Goal: Transaction & Acquisition: Purchase product/service

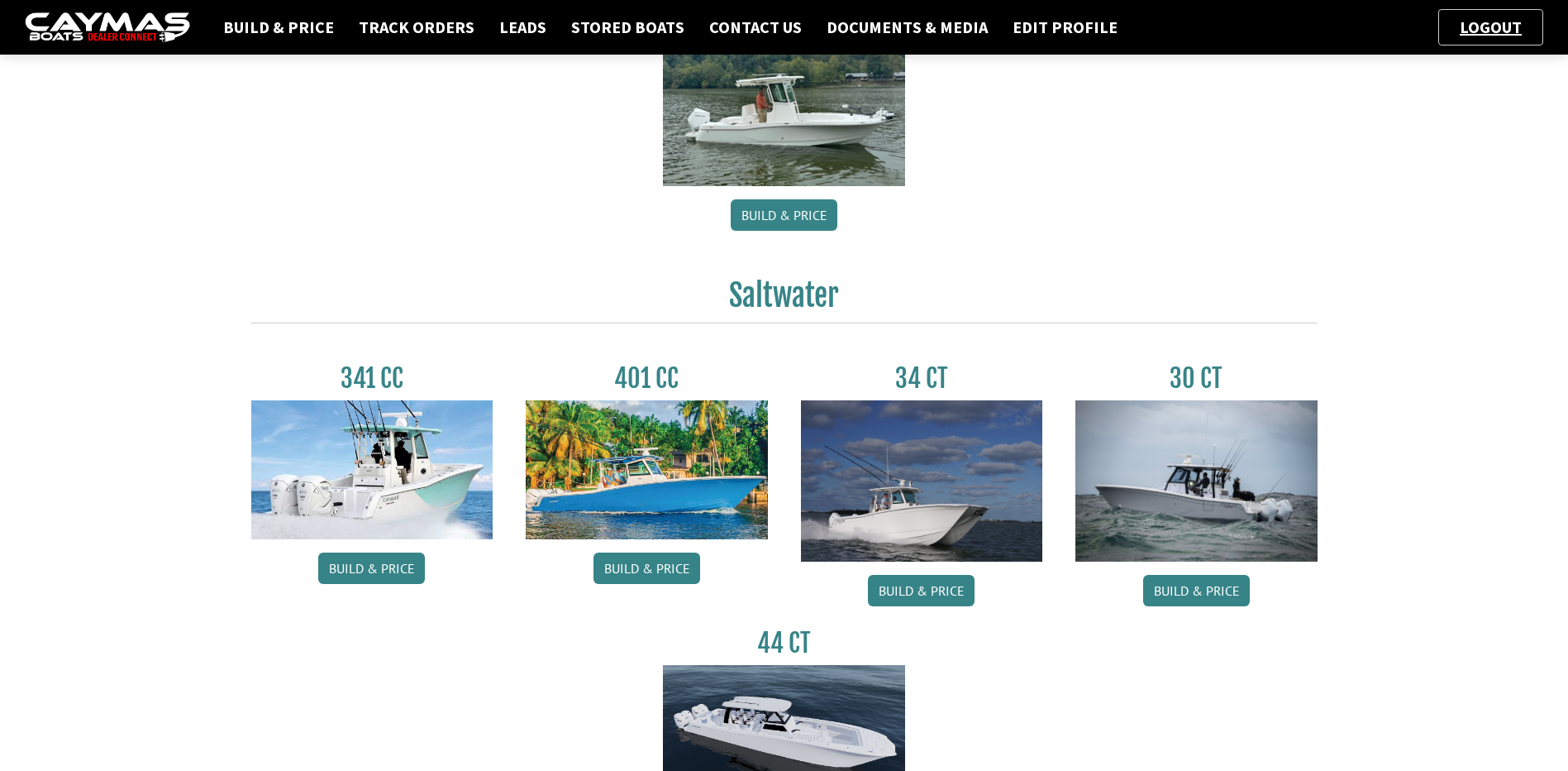
scroll to position [551, 0]
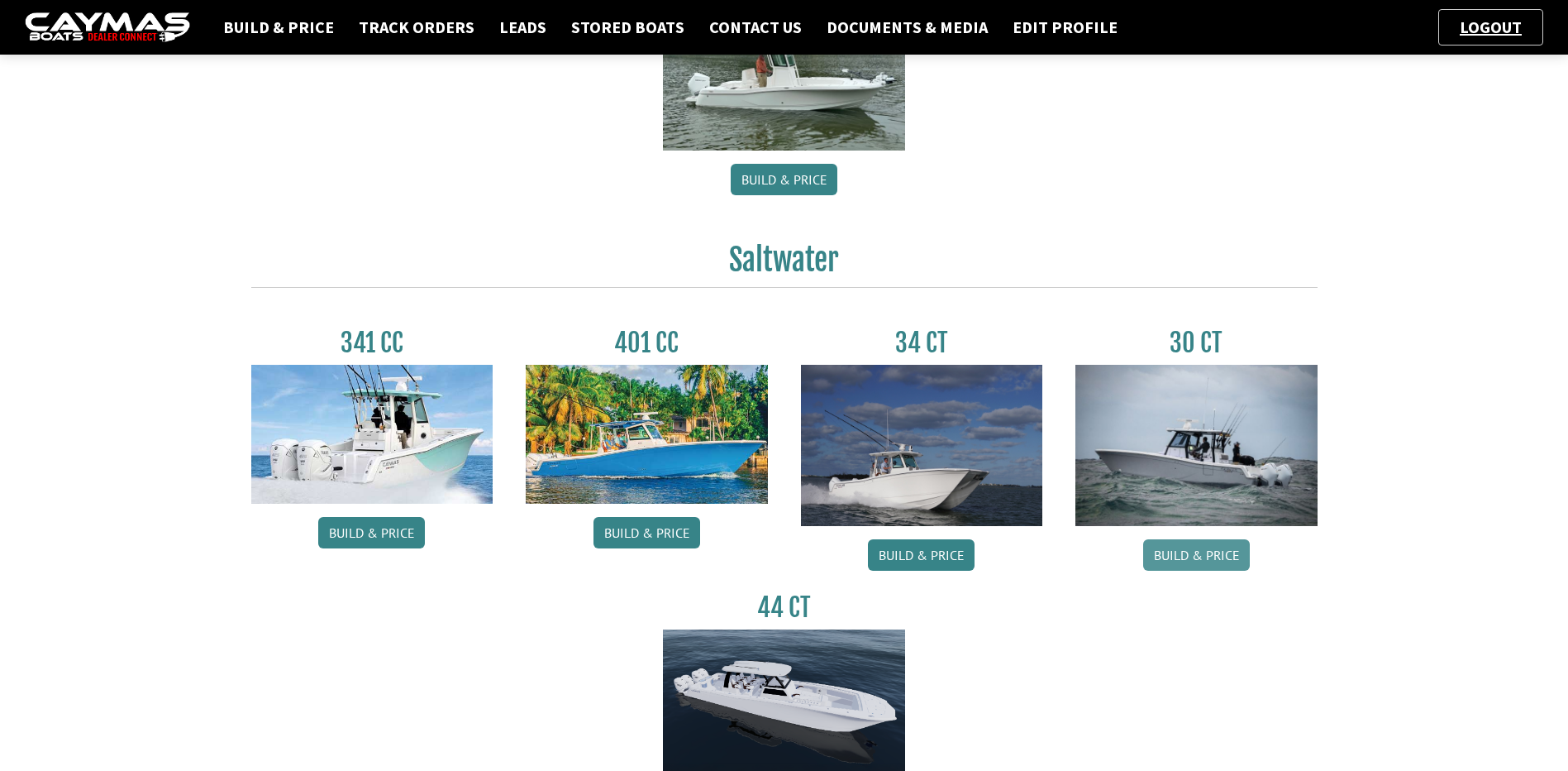
click at [1206, 544] on link "Build & Price" at bounding box center [1196, 554] width 107 height 31
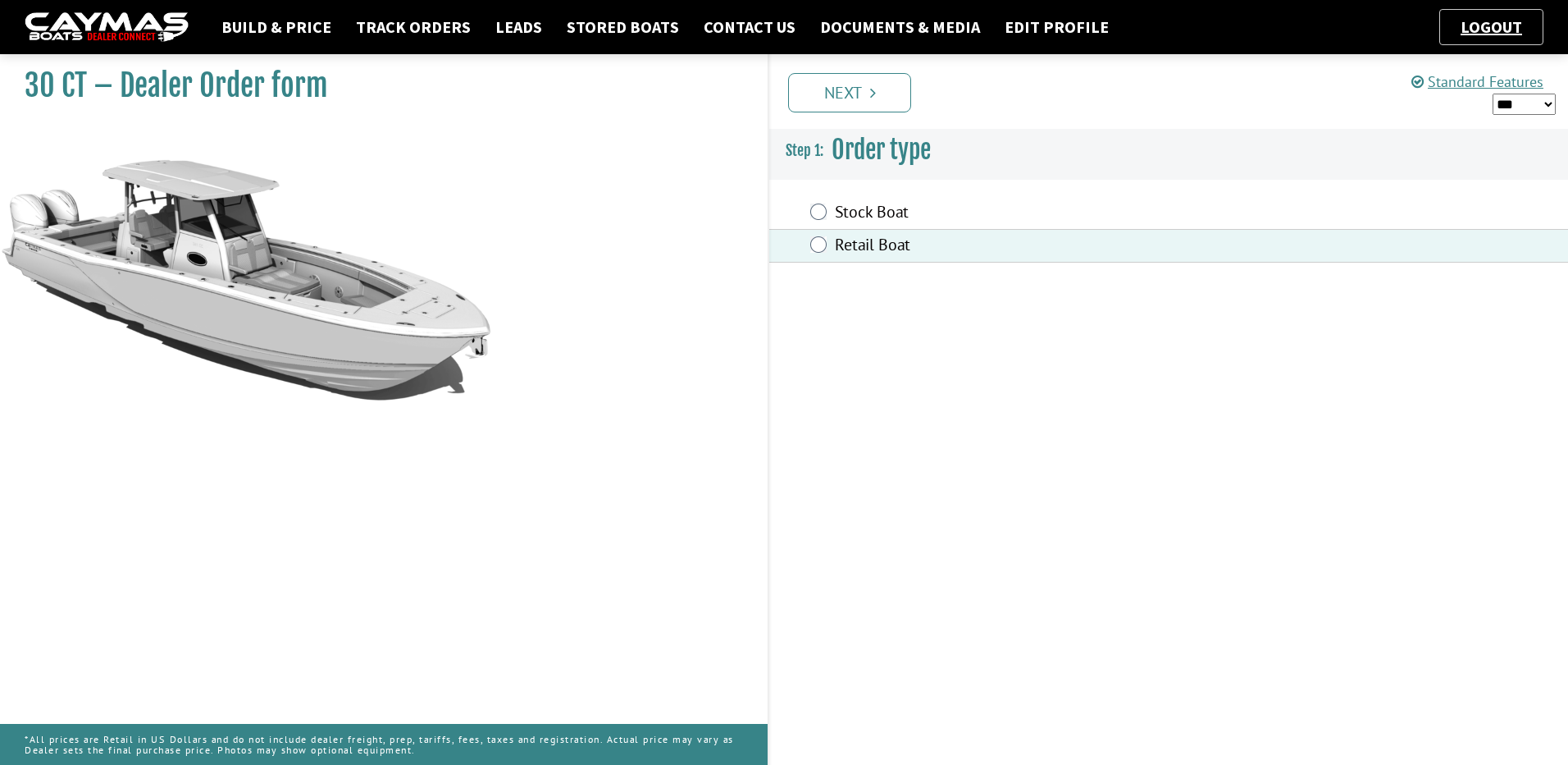
click at [1519, 98] on select "*** ****** ******" at bounding box center [1525, 104] width 63 height 21
click at [1493, 94] on select "*** ****** ******" at bounding box center [1525, 104] width 63 height 21
click at [858, 94] on link "Next" at bounding box center [850, 93] width 123 height 40
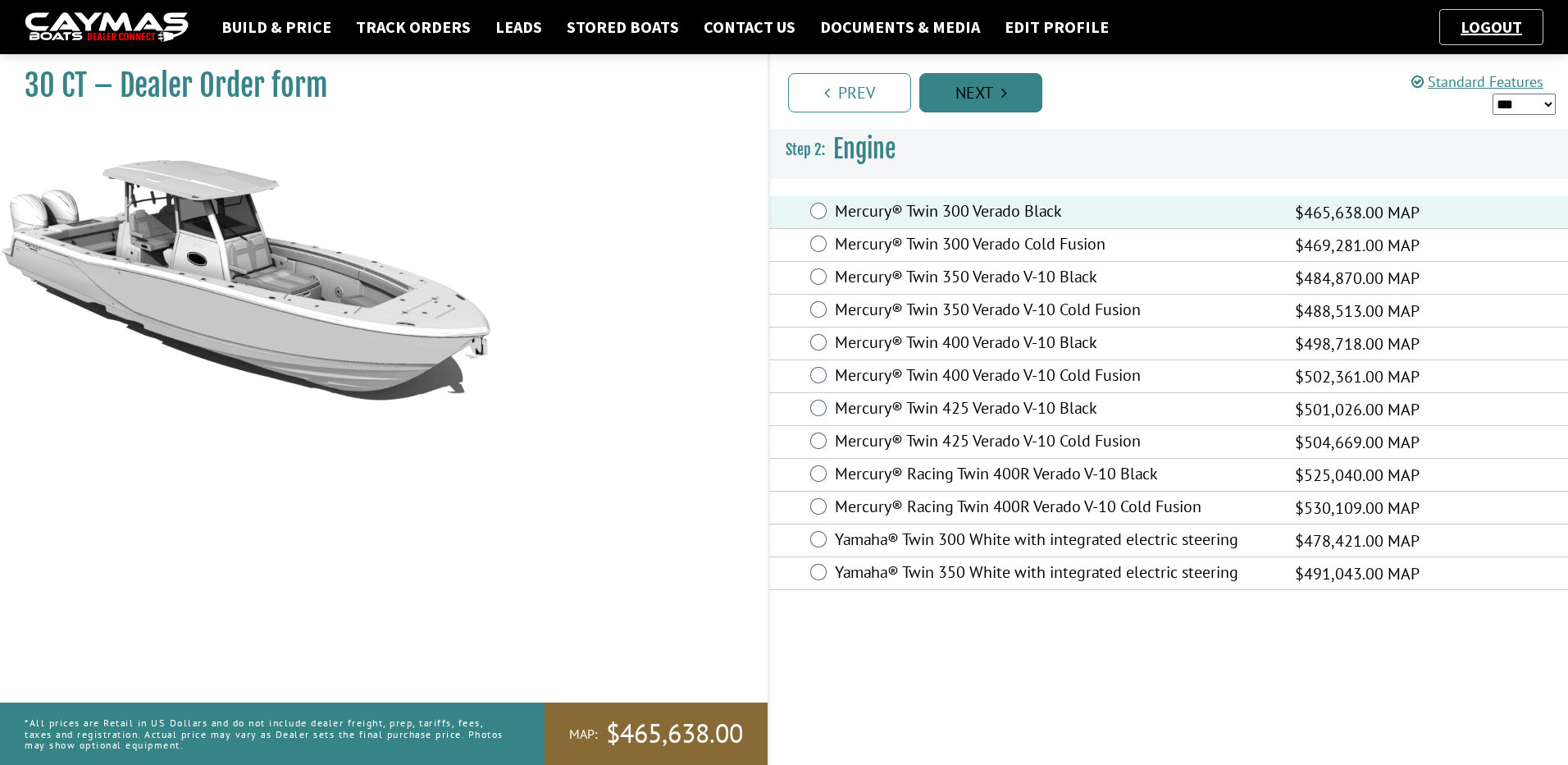
click at [1008, 92] on link "Next" at bounding box center [982, 93] width 123 height 40
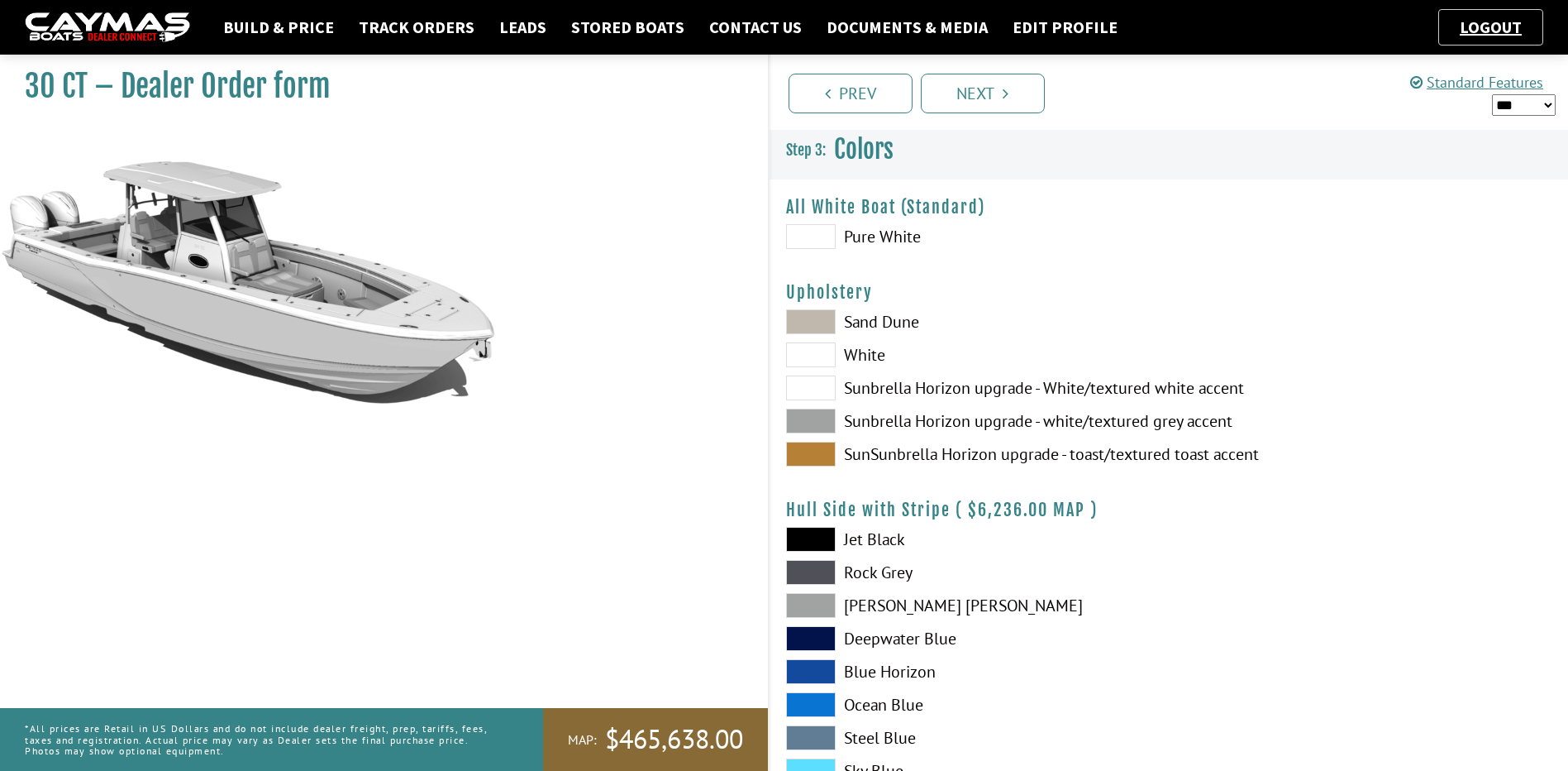
click at [861, 236] on label "Pure White" at bounding box center [969, 237] width 366 height 25
click at [865, 355] on label "White" at bounding box center [969, 355] width 366 height 25
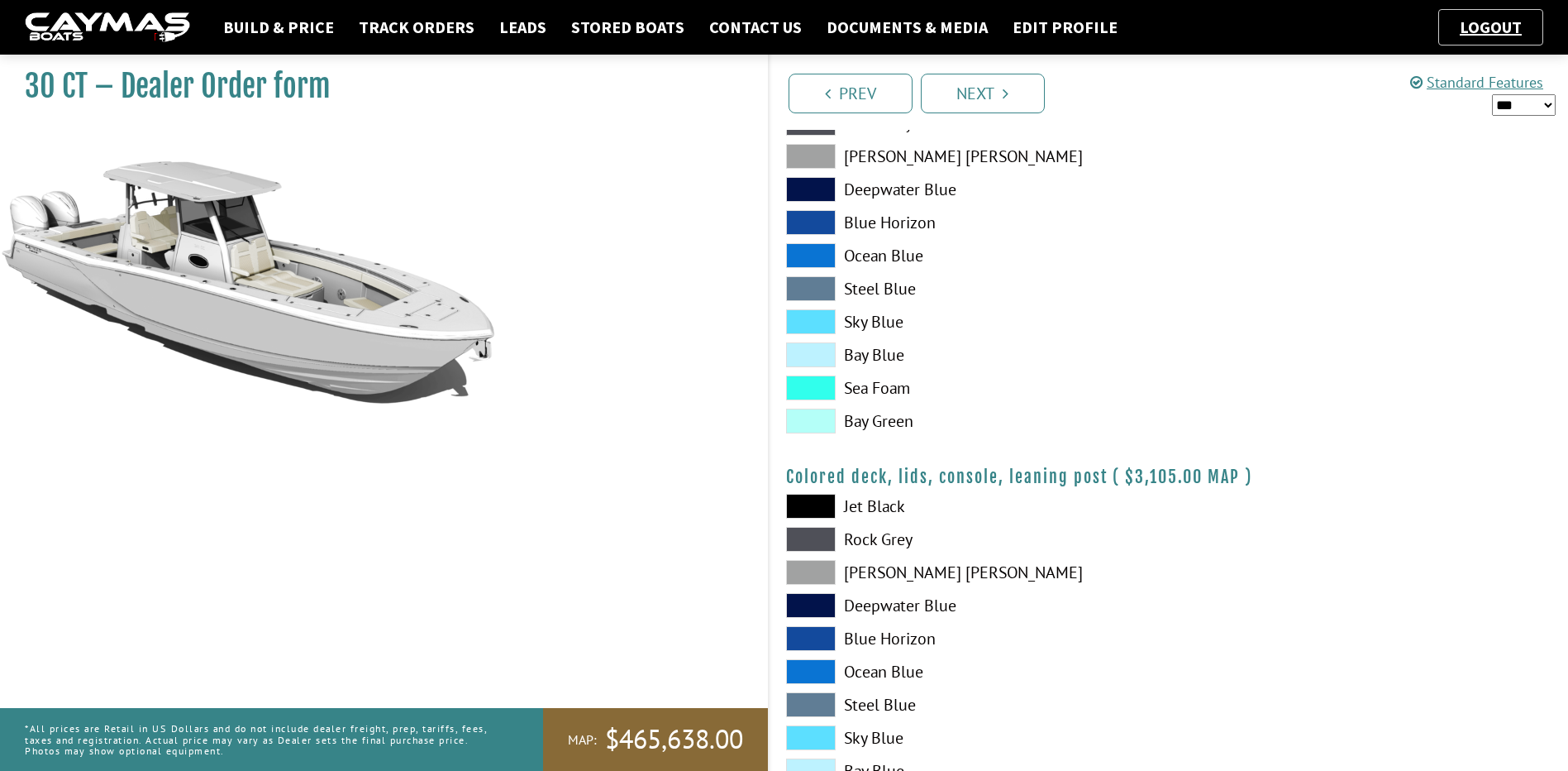
scroll to position [1824, 0]
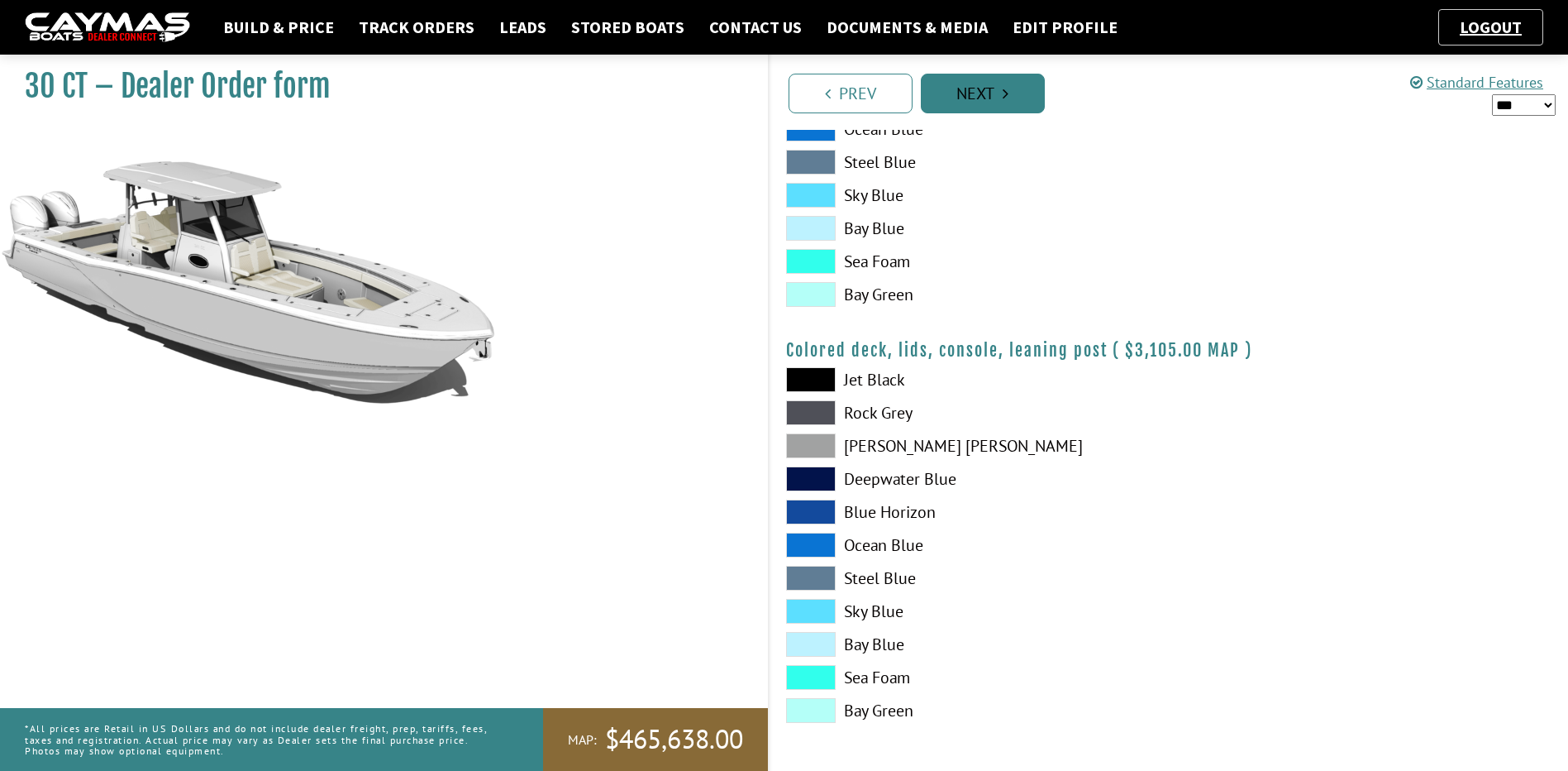
click at [1005, 100] on icon "Pagination" at bounding box center [1005, 93] width 6 height 17
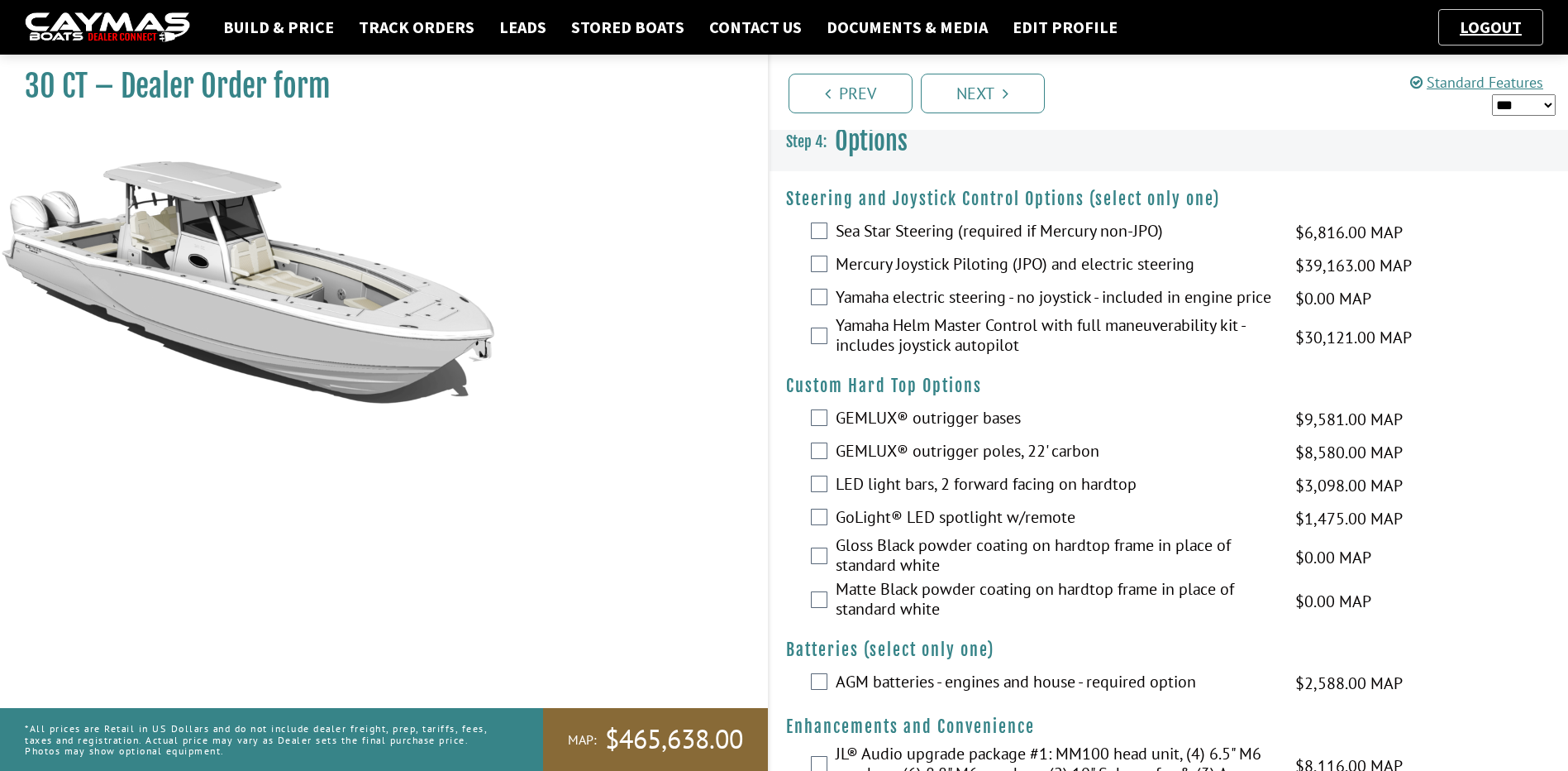
scroll to position [0, 0]
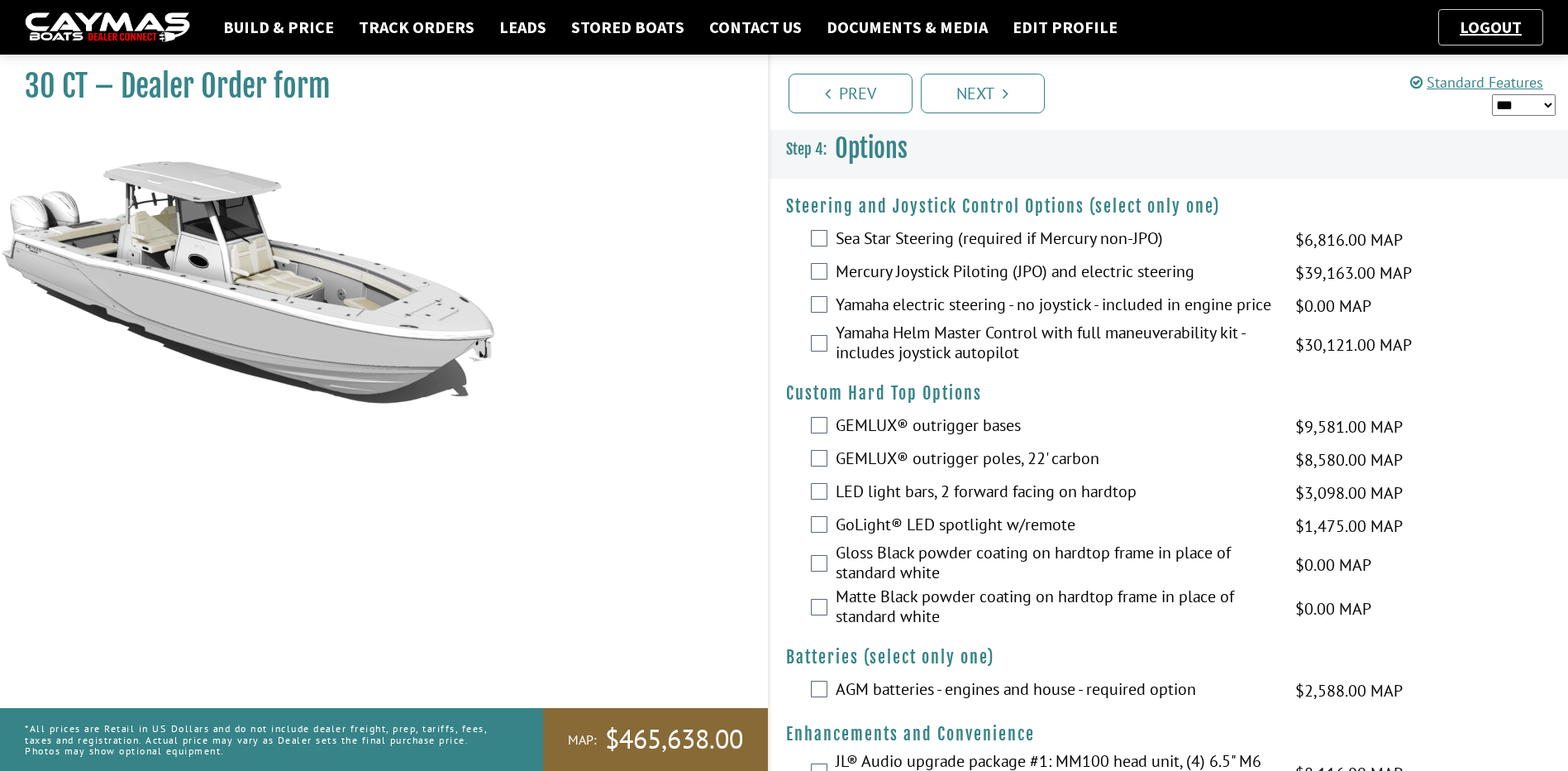
click at [921, 74] on link "Next" at bounding box center [983, 93] width 124 height 40
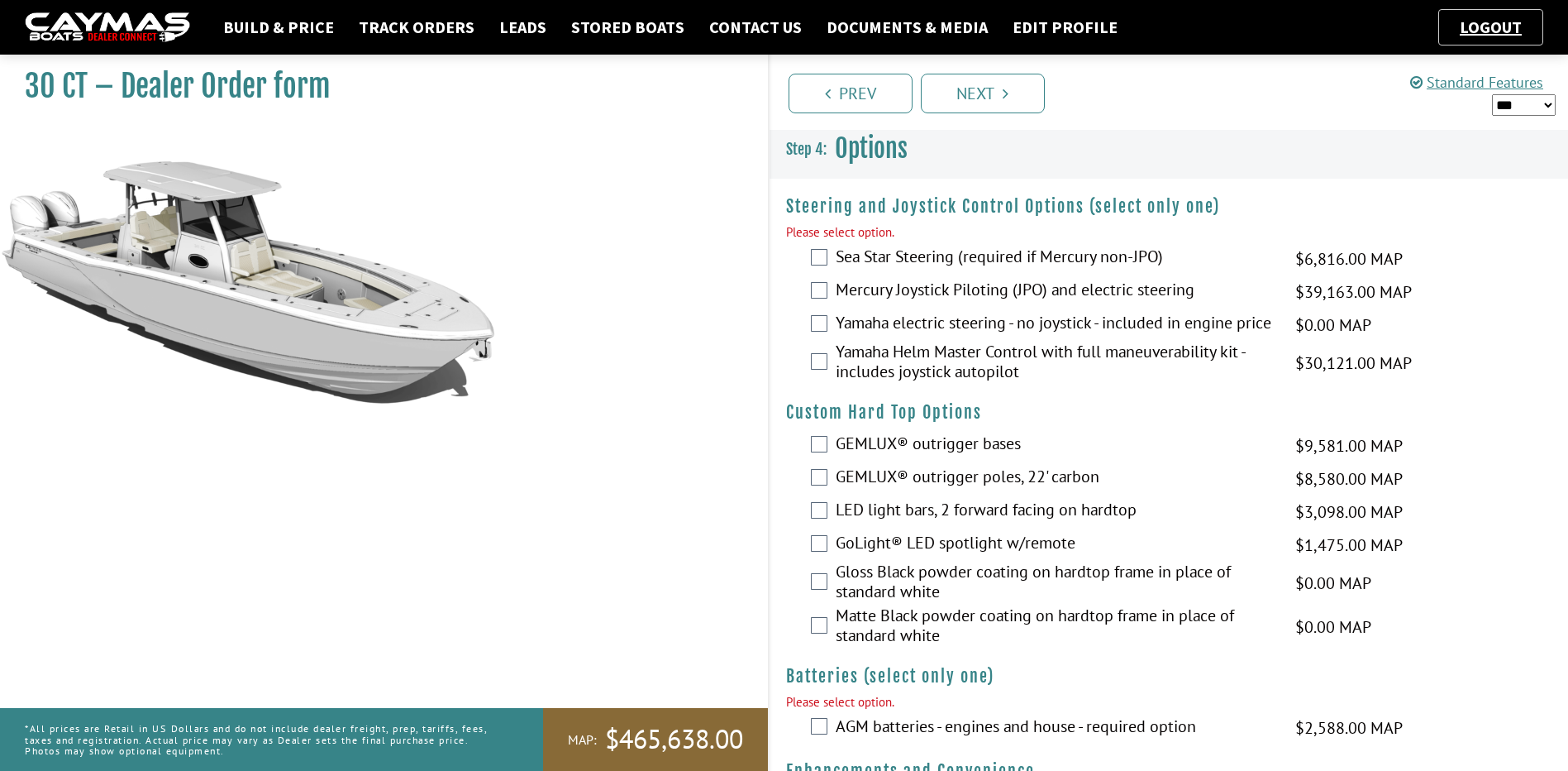
scroll to position [58, 0]
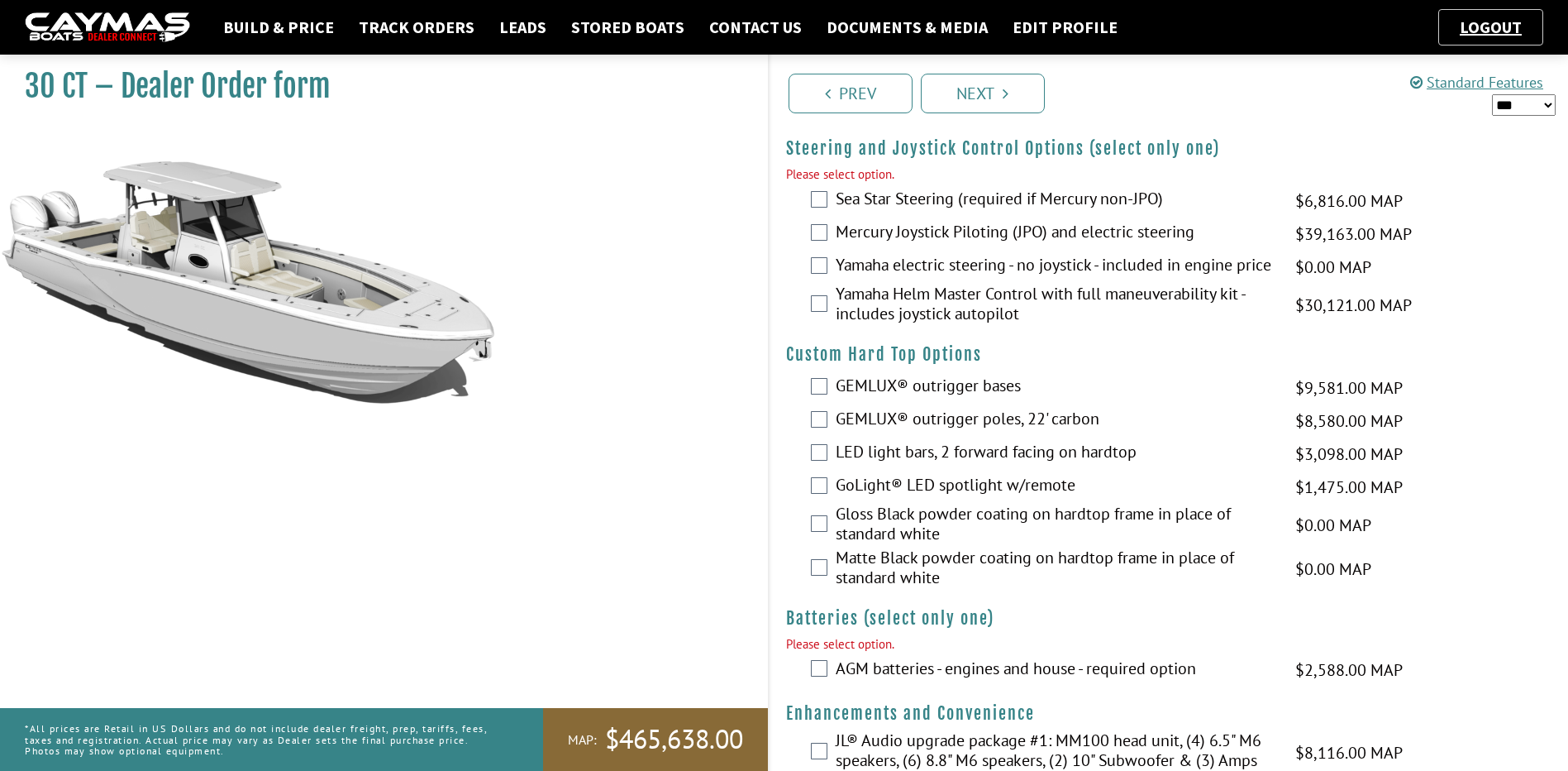
click at [921, 74] on link "Next" at bounding box center [983, 93] width 124 height 40
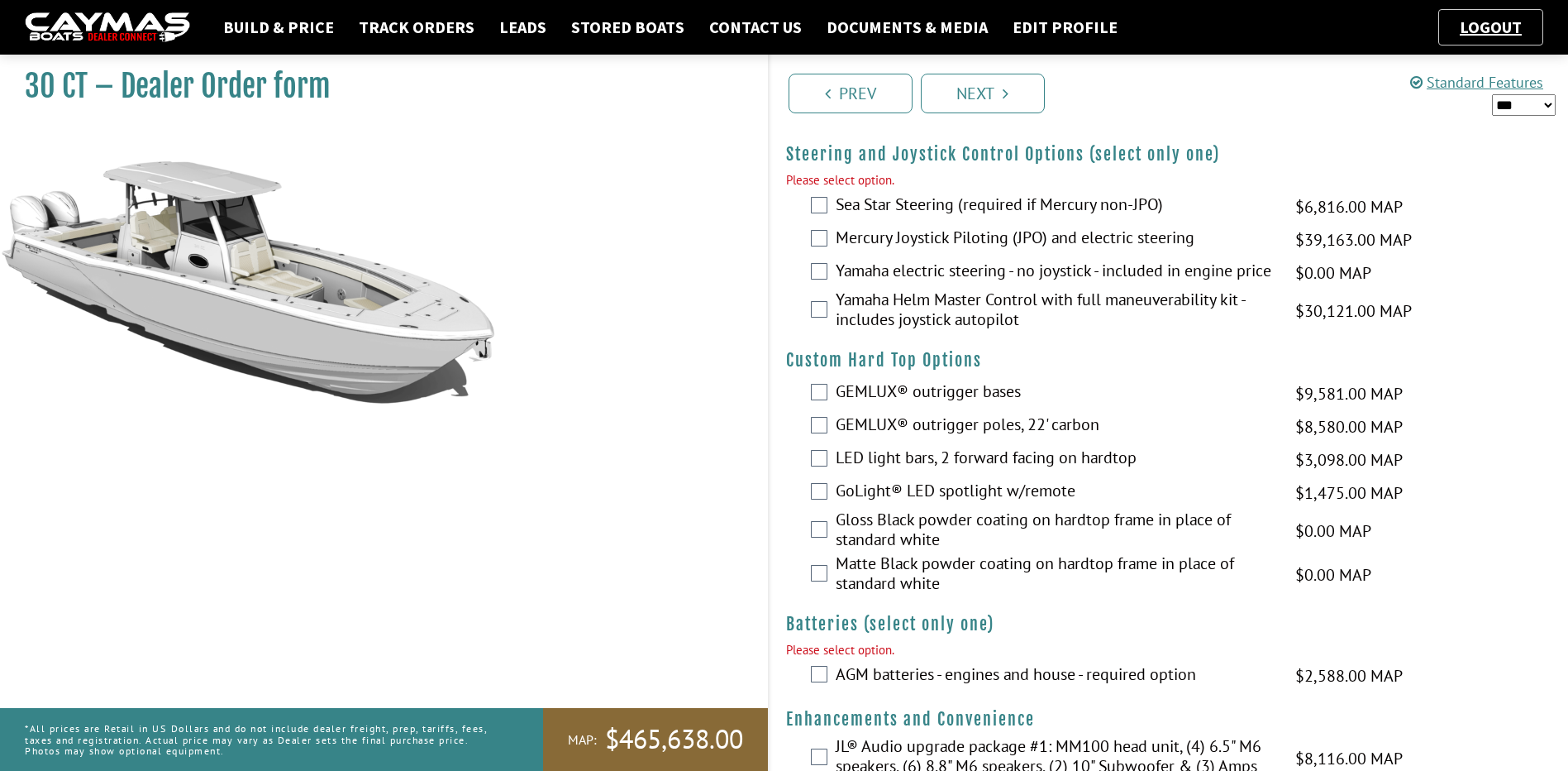
scroll to position [0, 0]
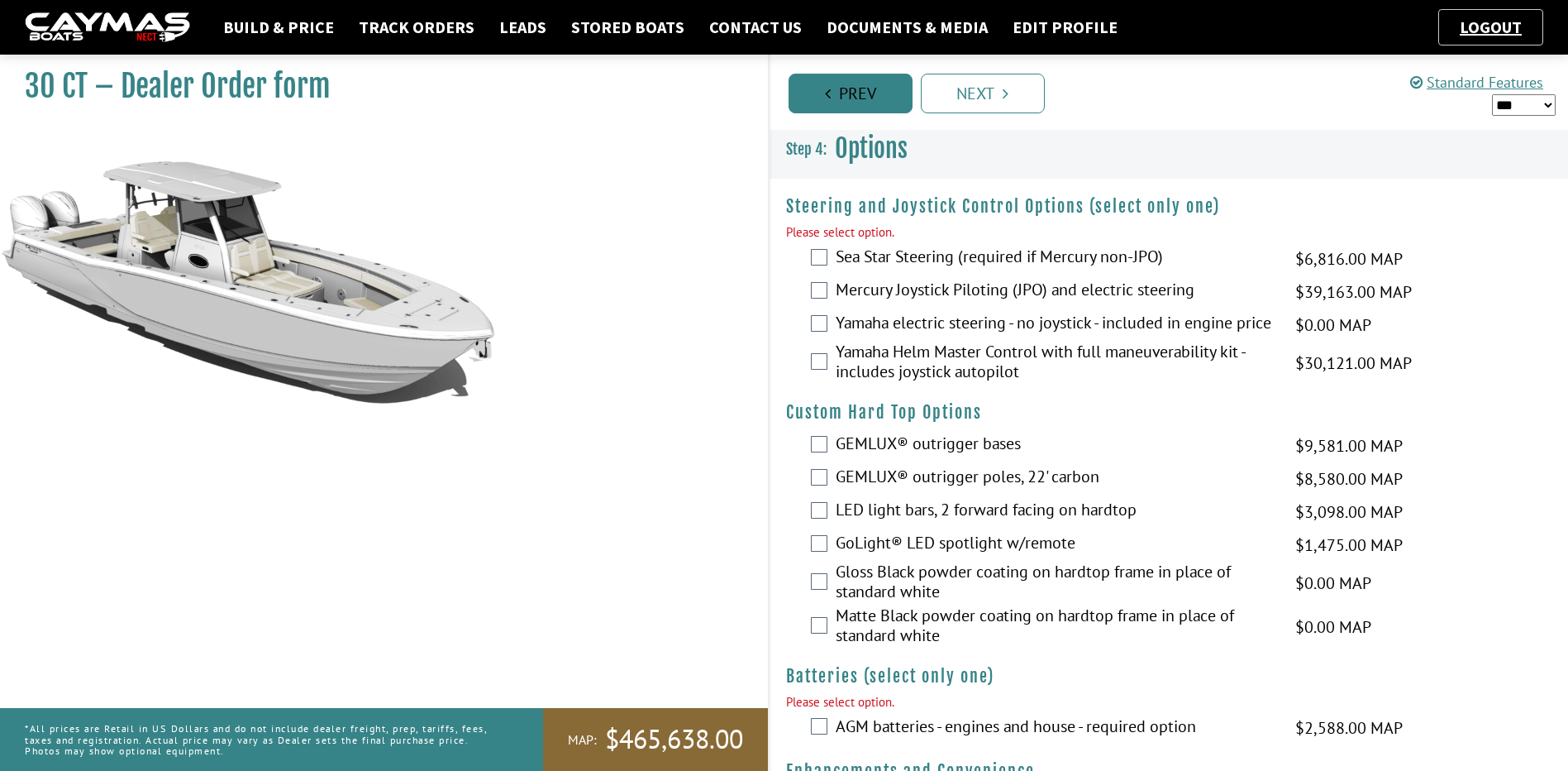
click at [860, 97] on link "Prev" at bounding box center [851, 93] width 124 height 40
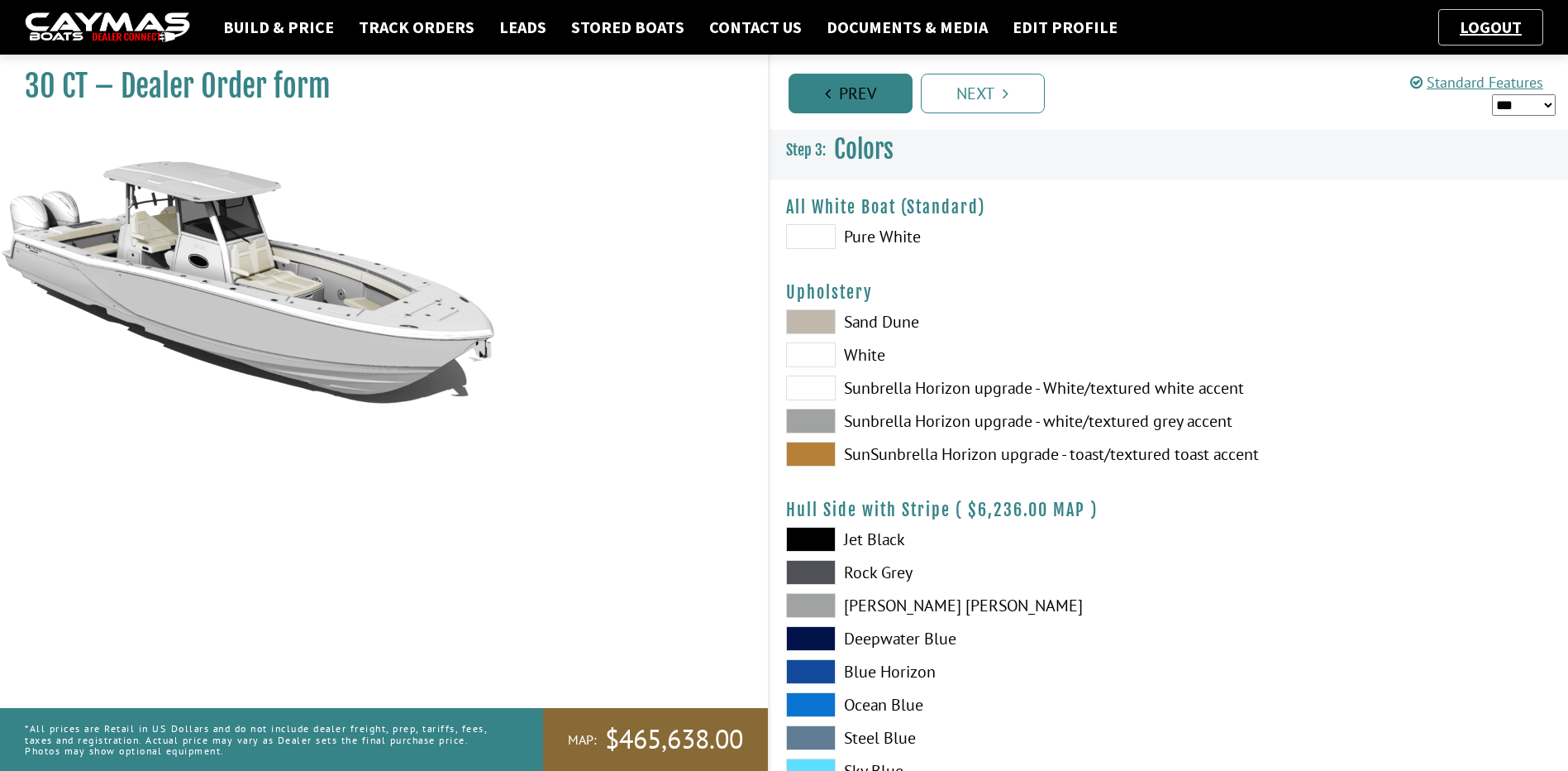
click at [874, 82] on link "Prev" at bounding box center [851, 93] width 124 height 40
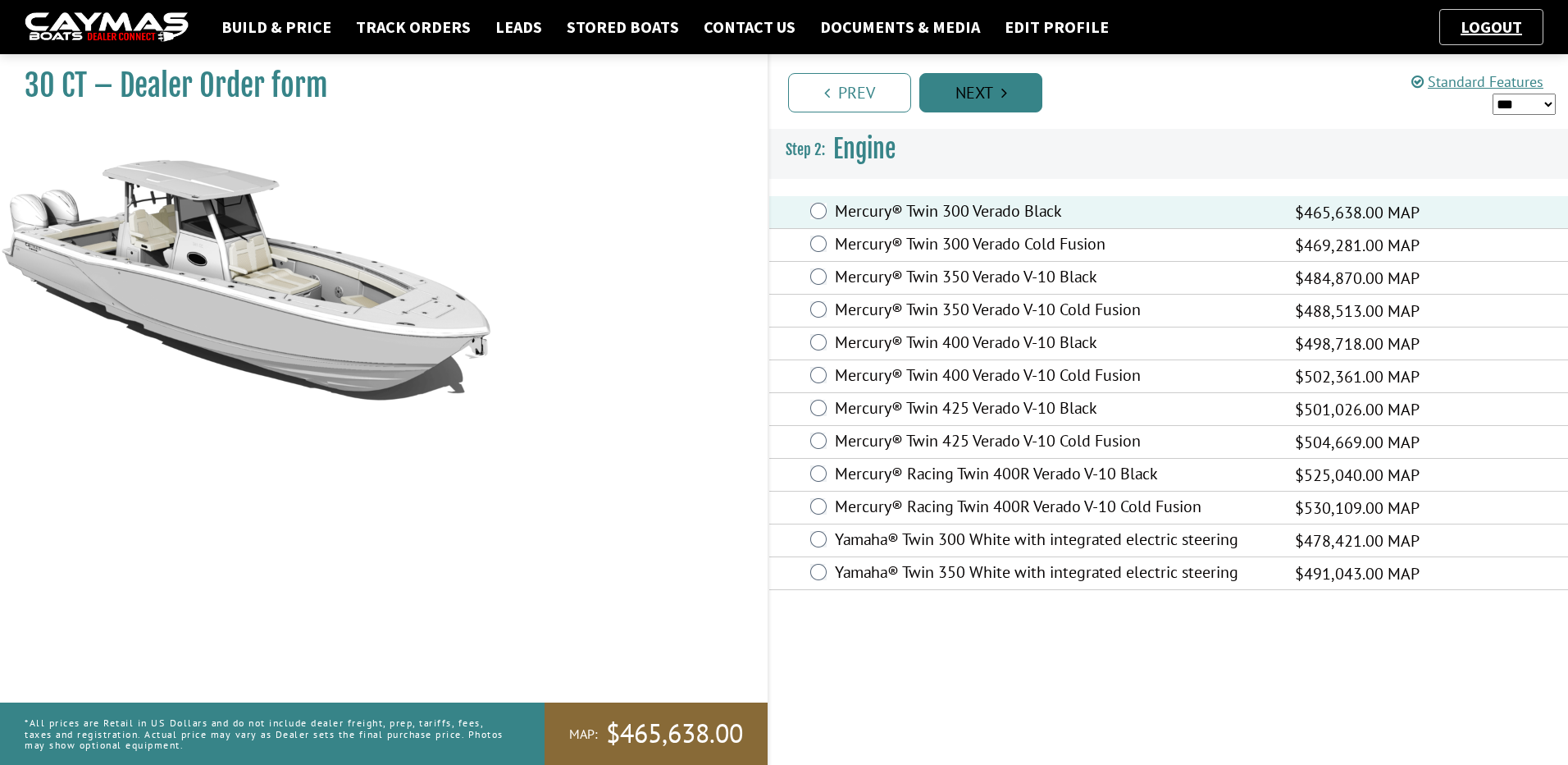
click at [997, 85] on link "Next" at bounding box center [982, 93] width 123 height 40
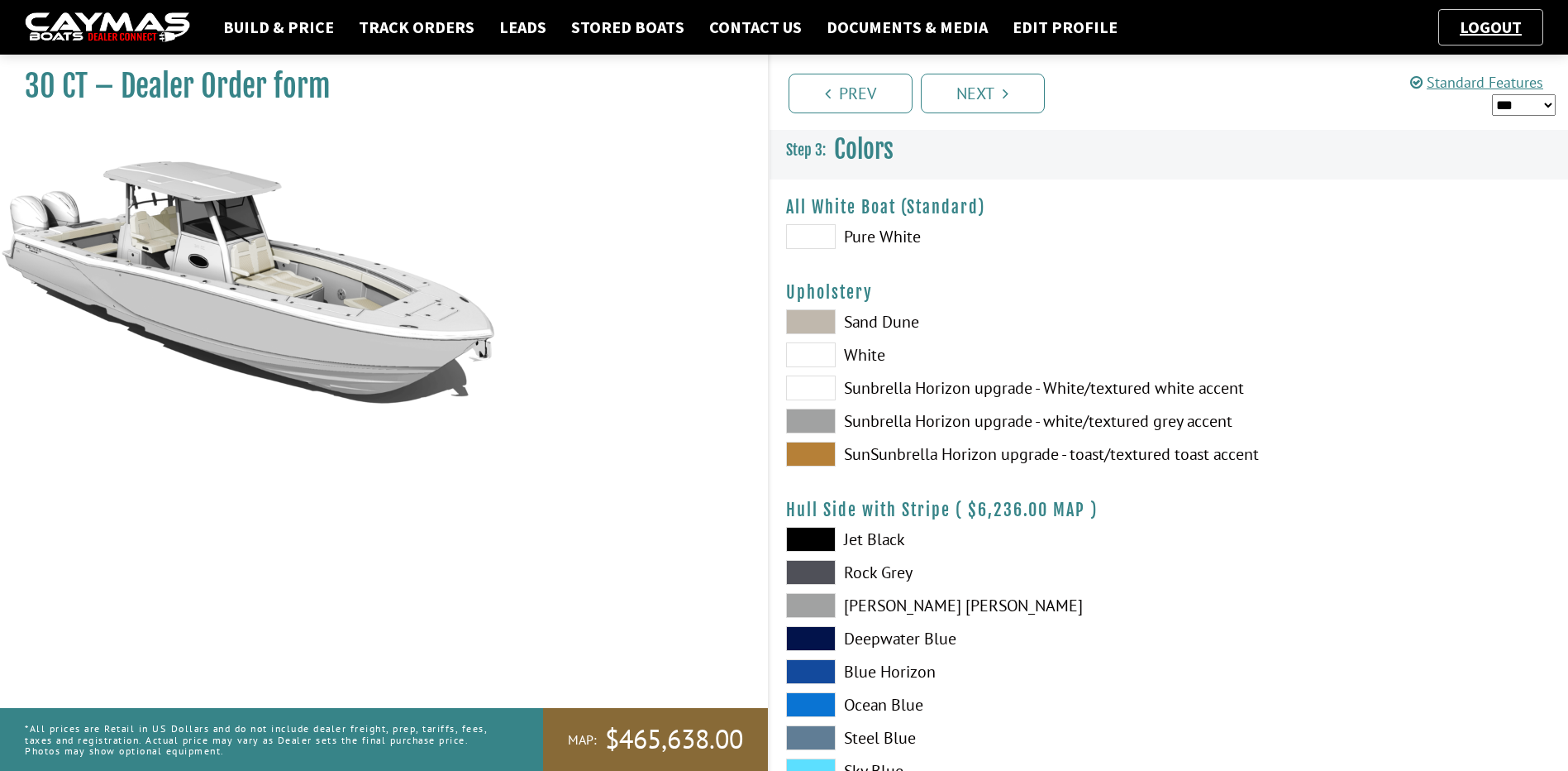
click at [824, 242] on span at bounding box center [811, 237] width 50 height 25
click at [819, 355] on span at bounding box center [811, 355] width 50 height 25
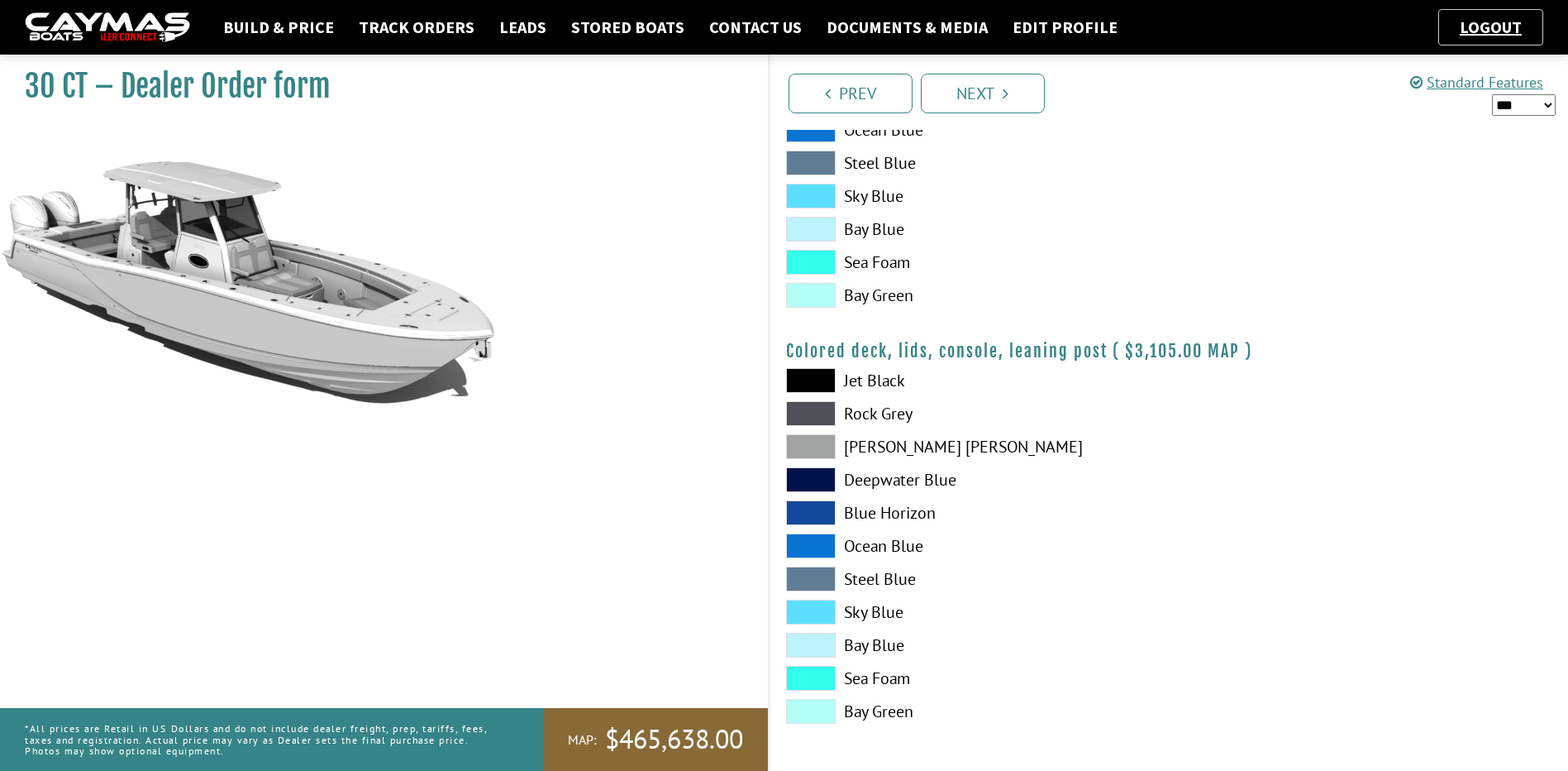
scroll to position [1824, 0]
click at [986, 108] on link "Next" at bounding box center [983, 93] width 124 height 40
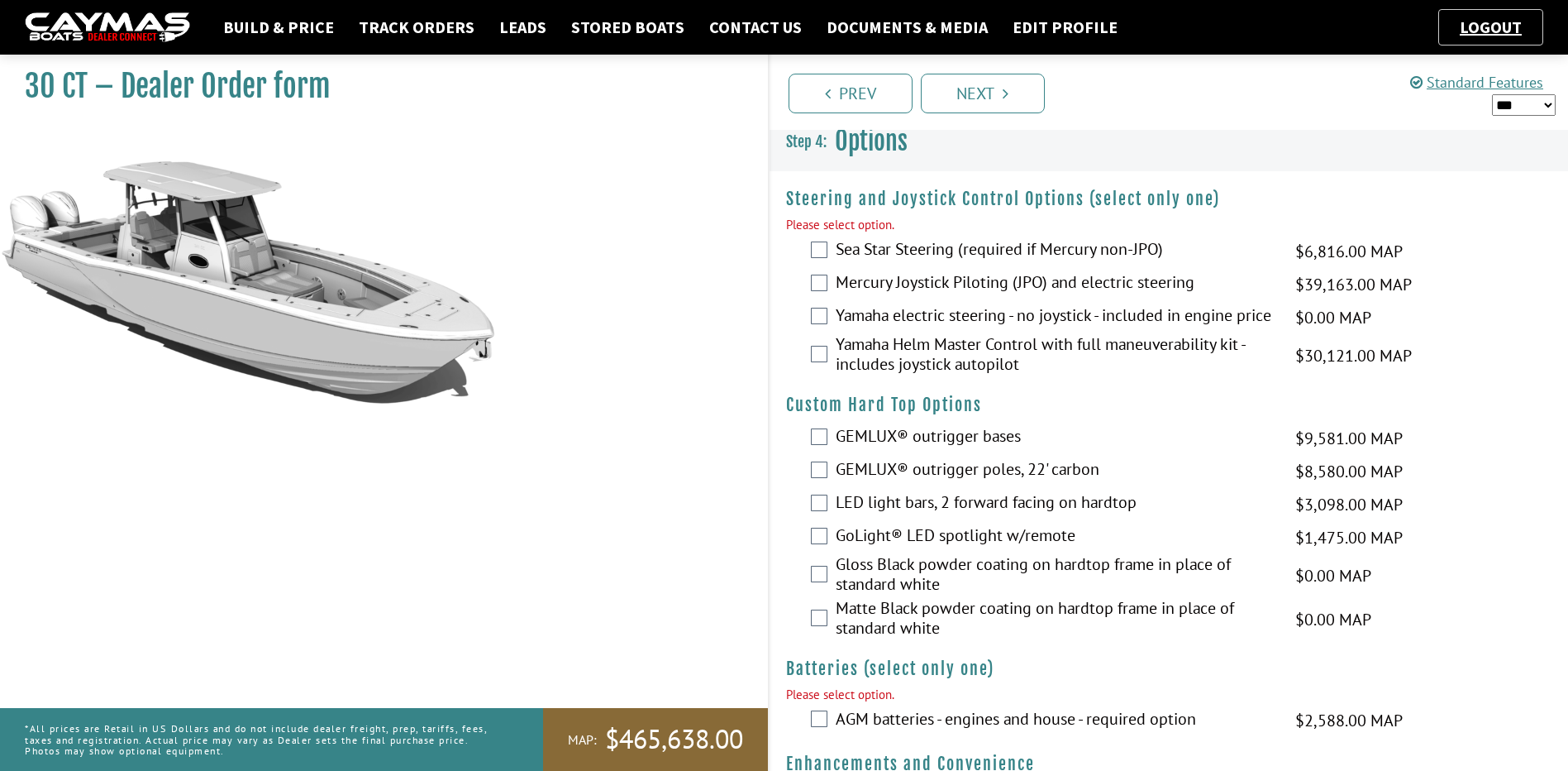
scroll to position [0, 0]
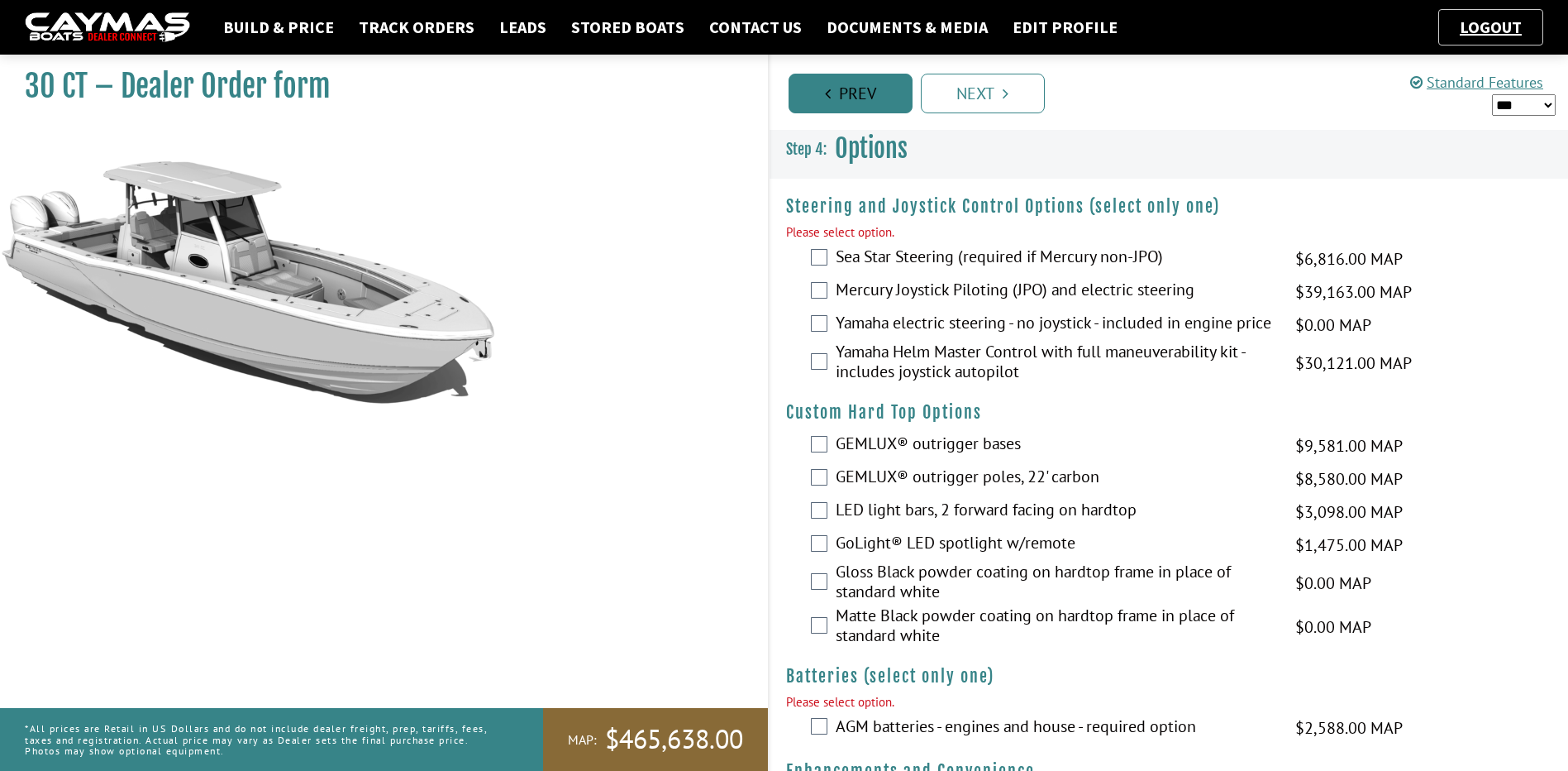
click at [827, 112] on link "Prev" at bounding box center [851, 93] width 124 height 40
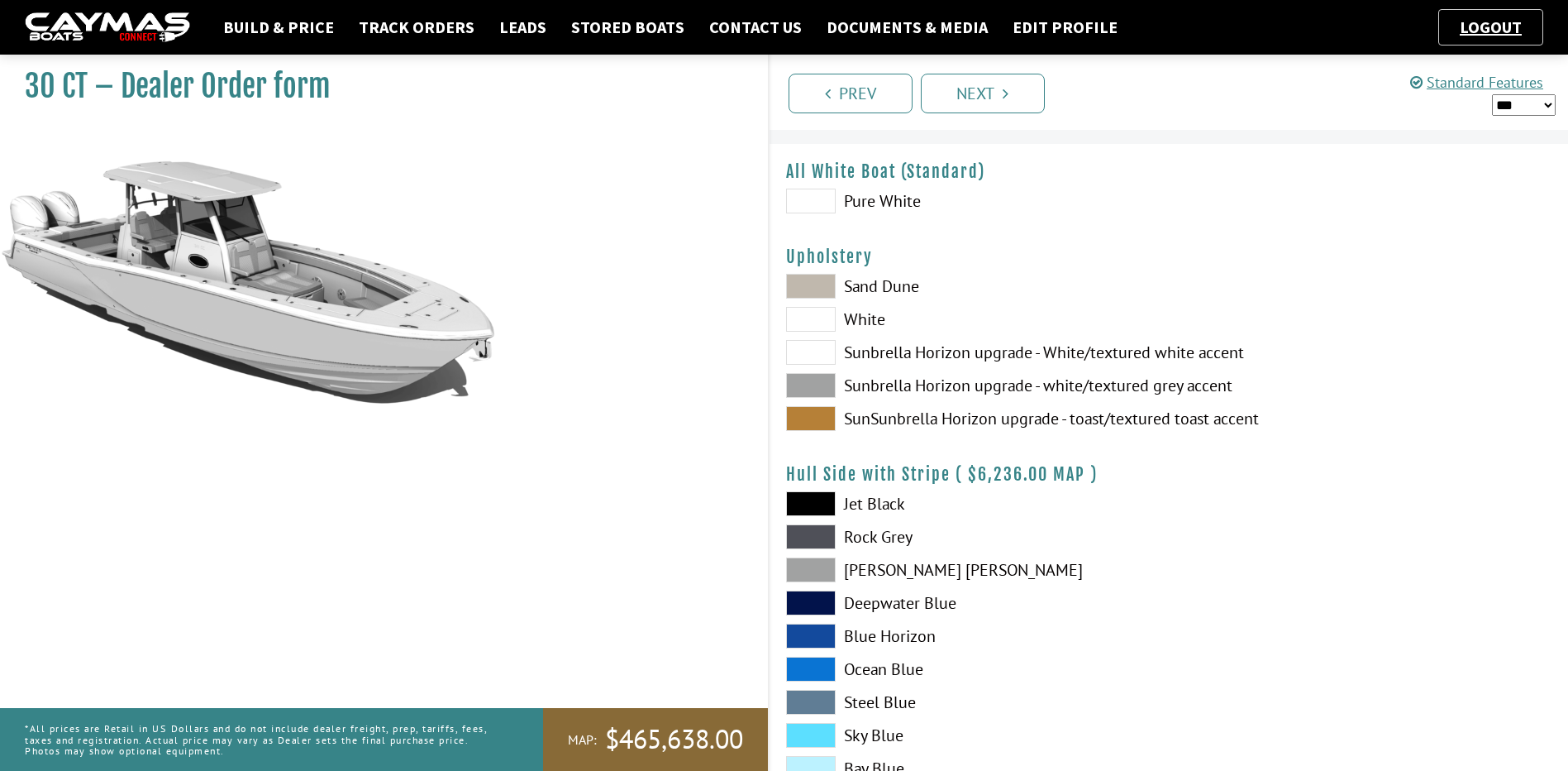
scroll to position [55, 0]
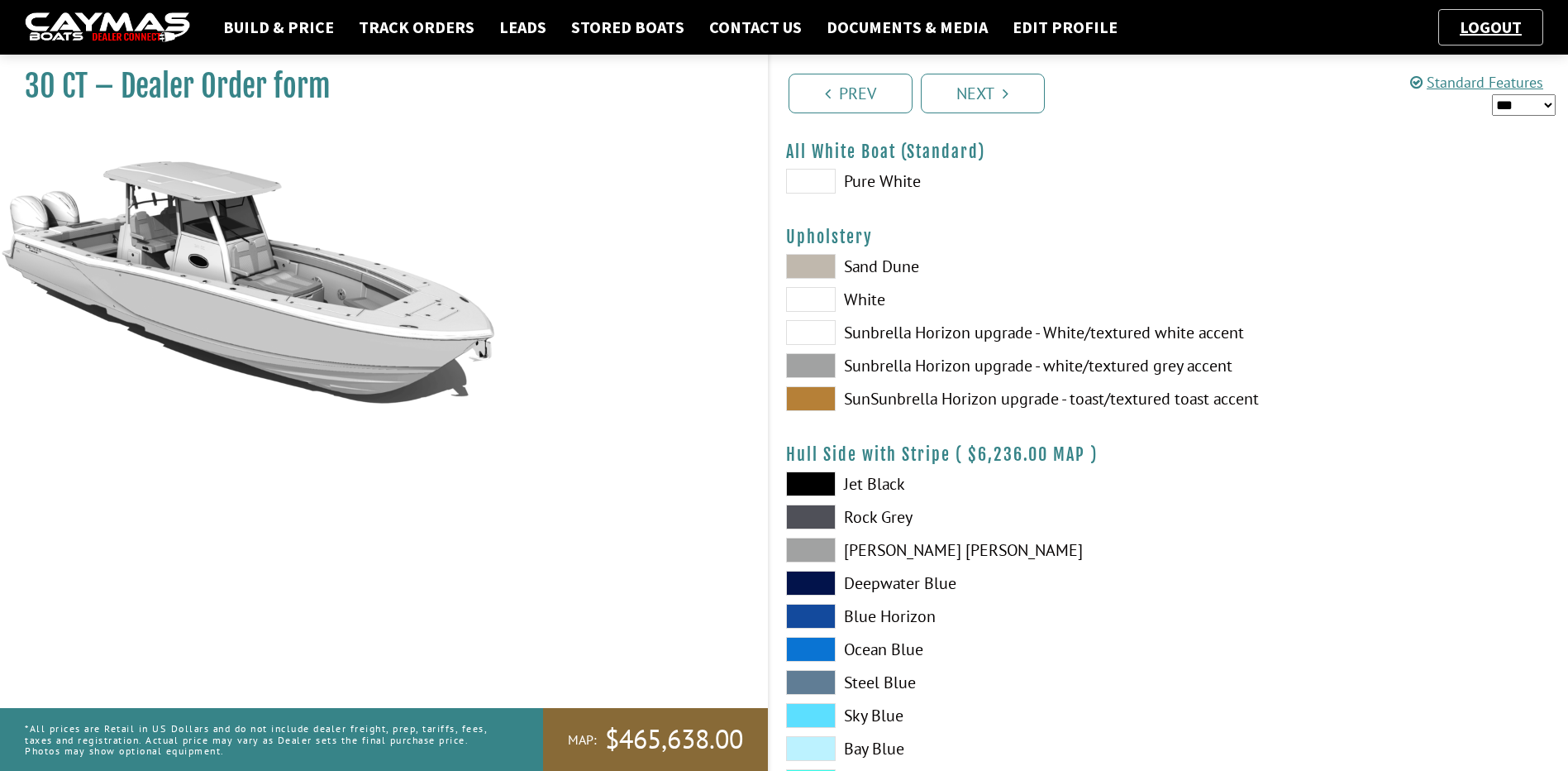
click at [807, 360] on span at bounding box center [811, 365] width 50 height 25
click at [1011, 98] on link "Next" at bounding box center [983, 93] width 124 height 40
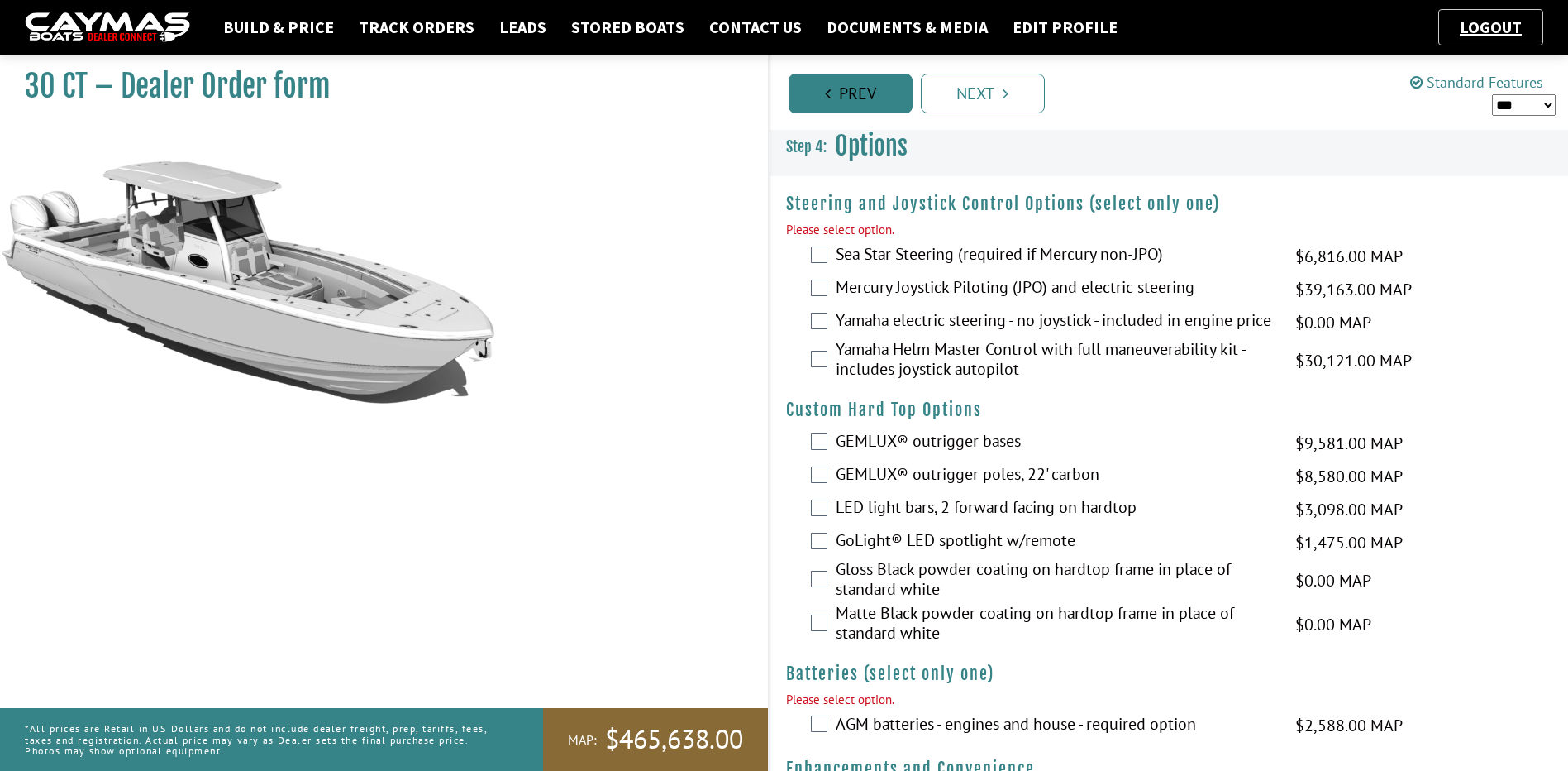
scroll to position [0, 0]
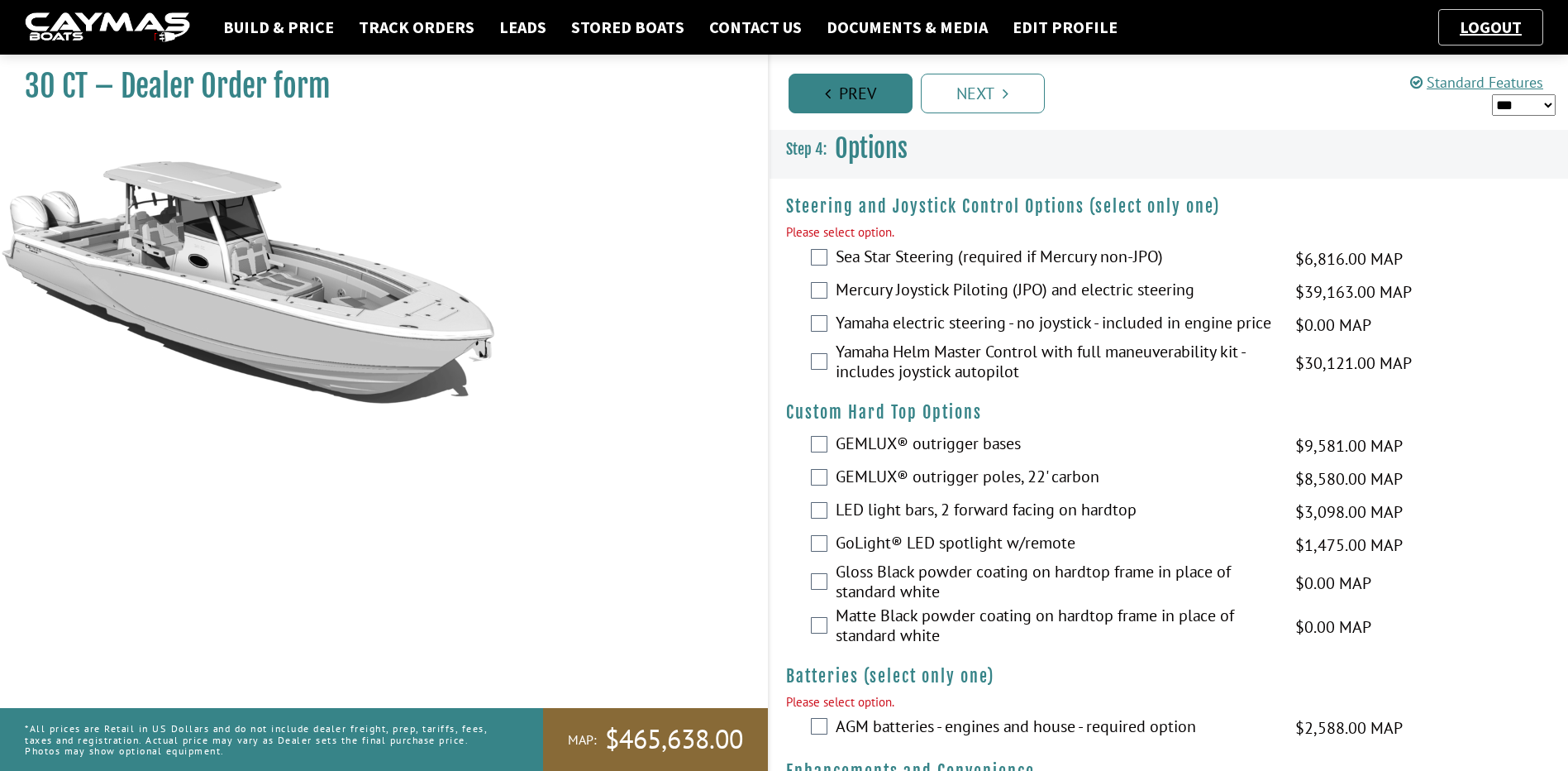
click at [887, 98] on link "Prev" at bounding box center [851, 93] width 124 height 40
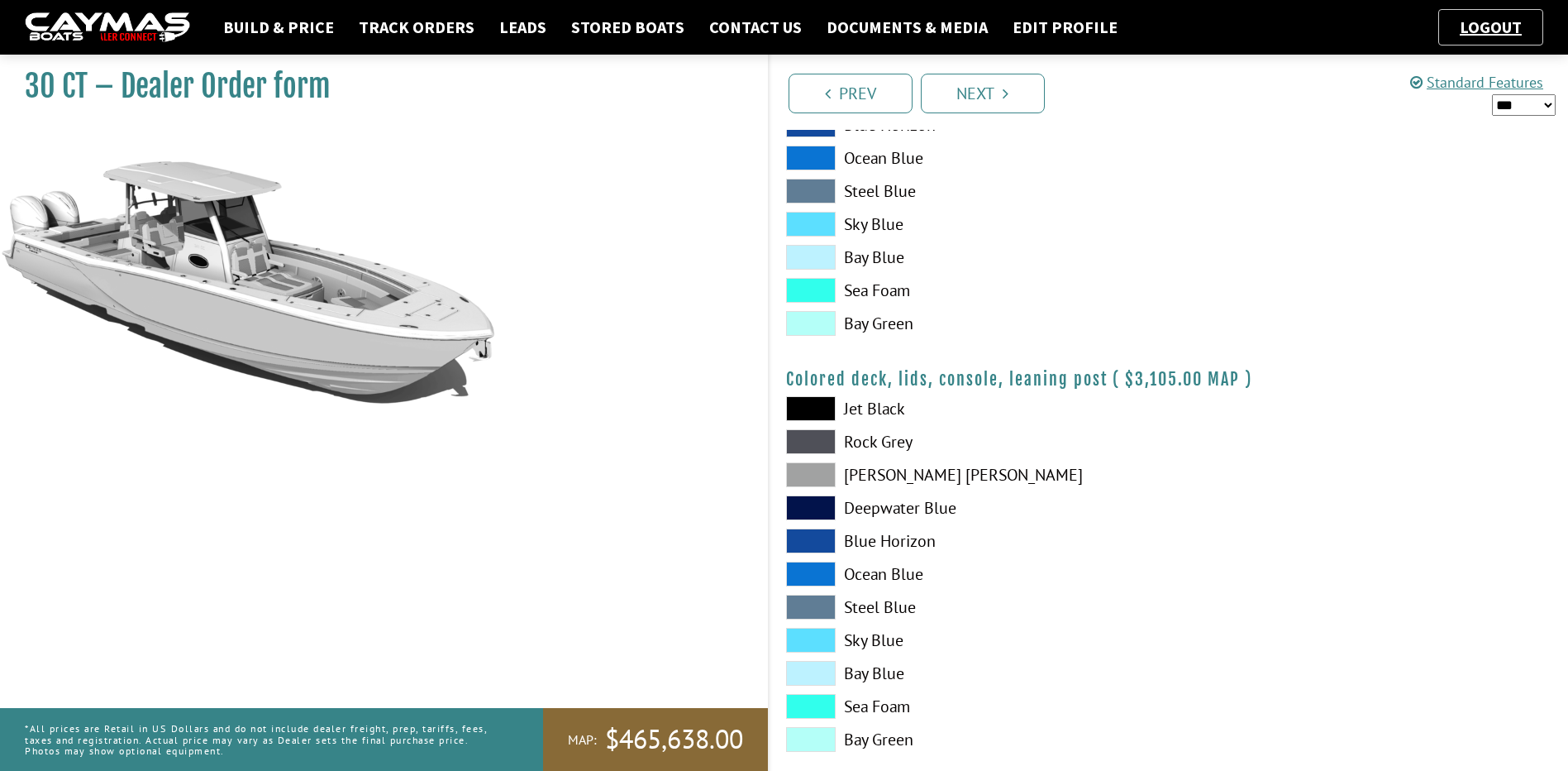
scroll to position [1824, 0]
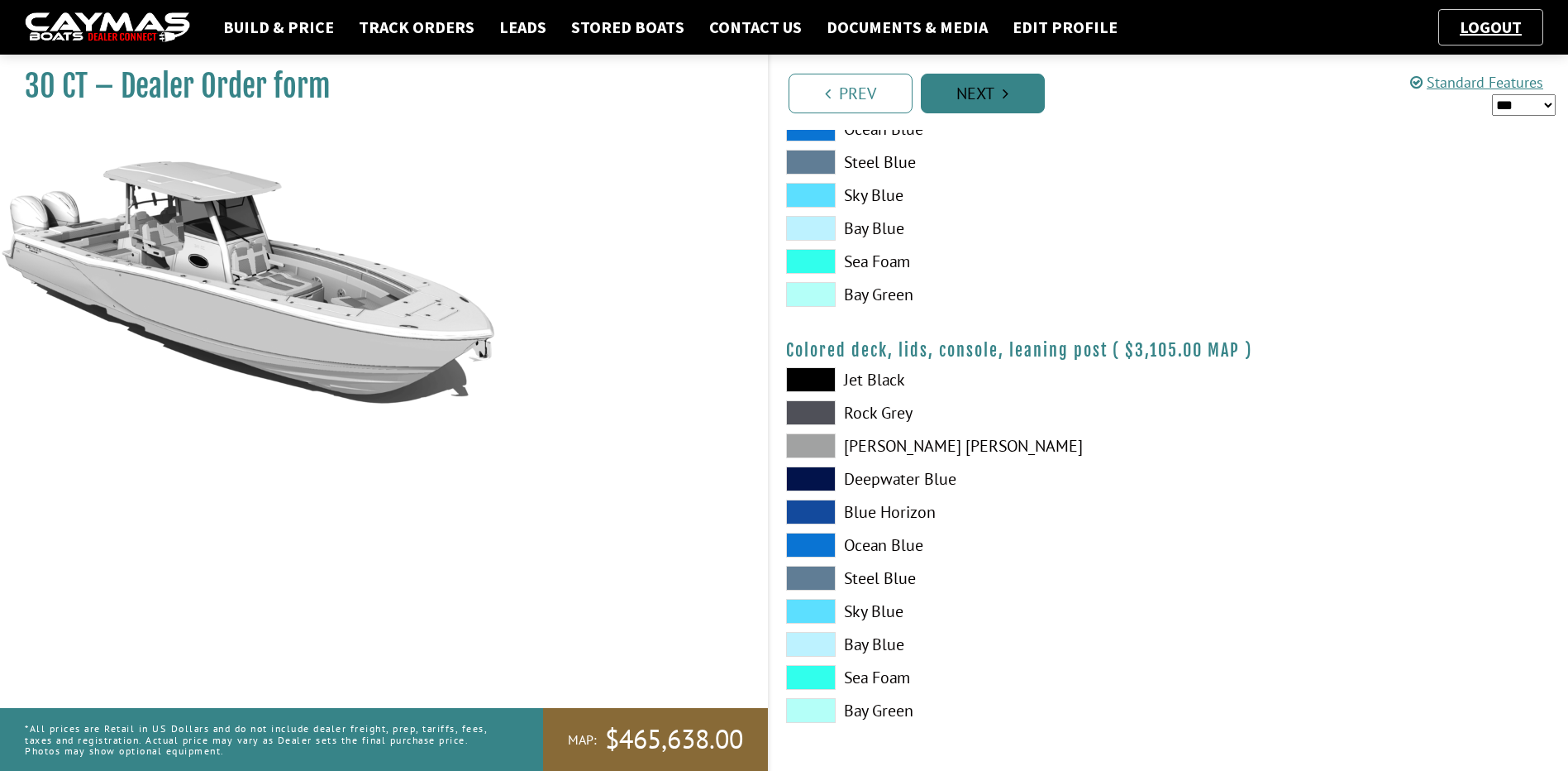
click at [971, 92] on link "Next" at bounding box center [983, 93] width 124 height 40
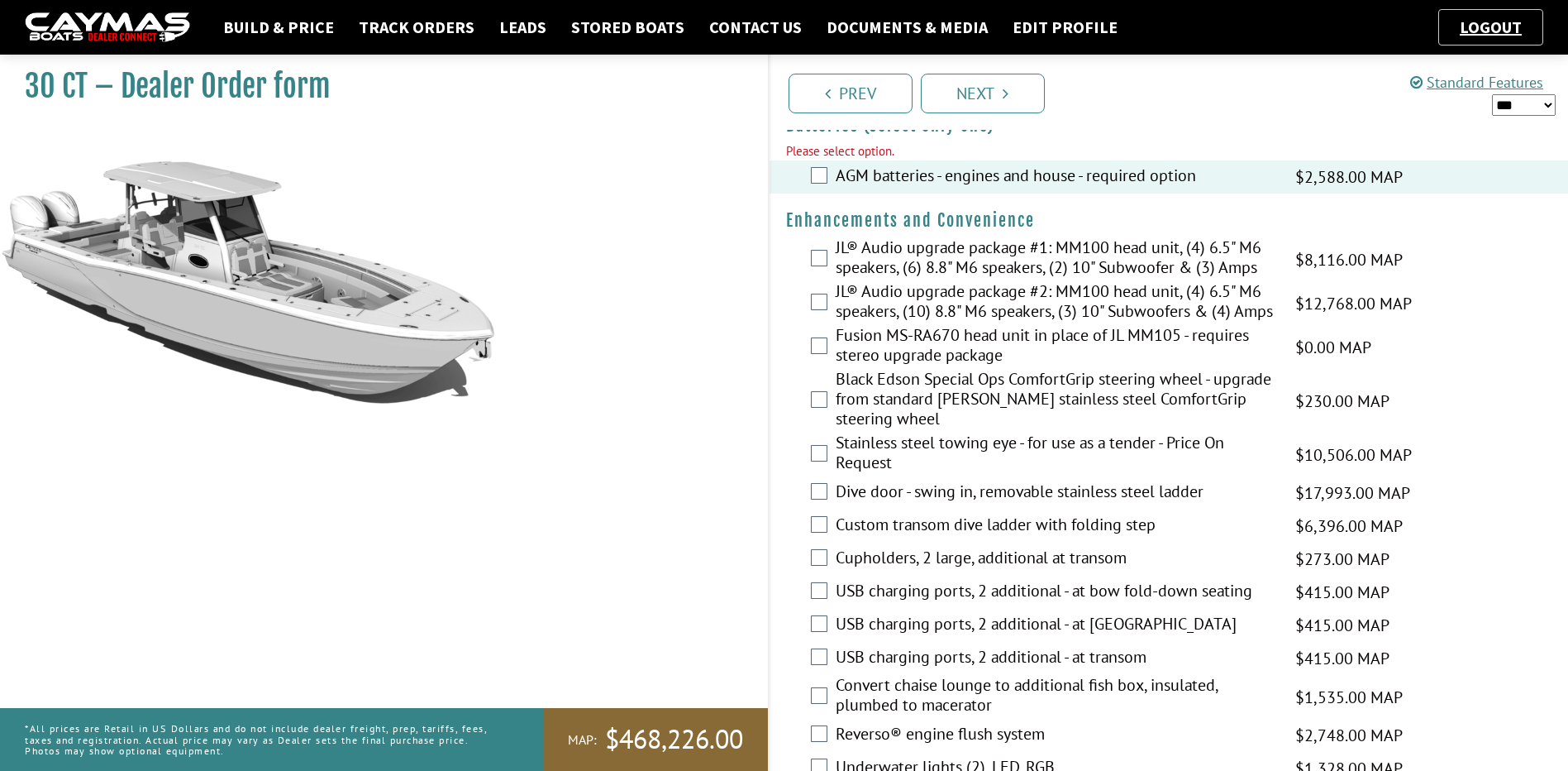
scroll to position [551, 0]
drag, startPoint x: 1303, startPoint y: 273, endPoint x: 1583, endPoint y: 282, distance: 280.1
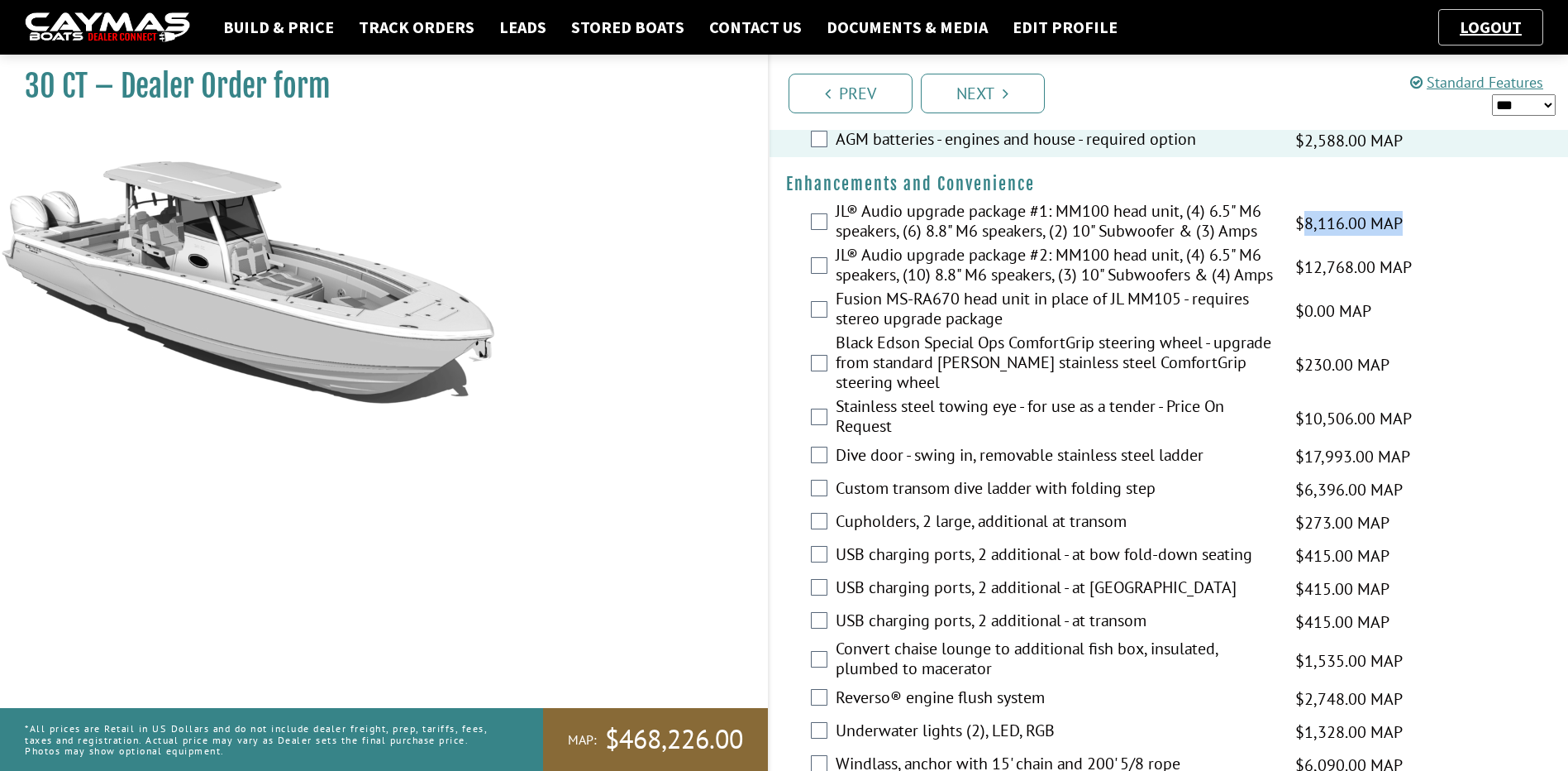
scroll to position [606, 0]
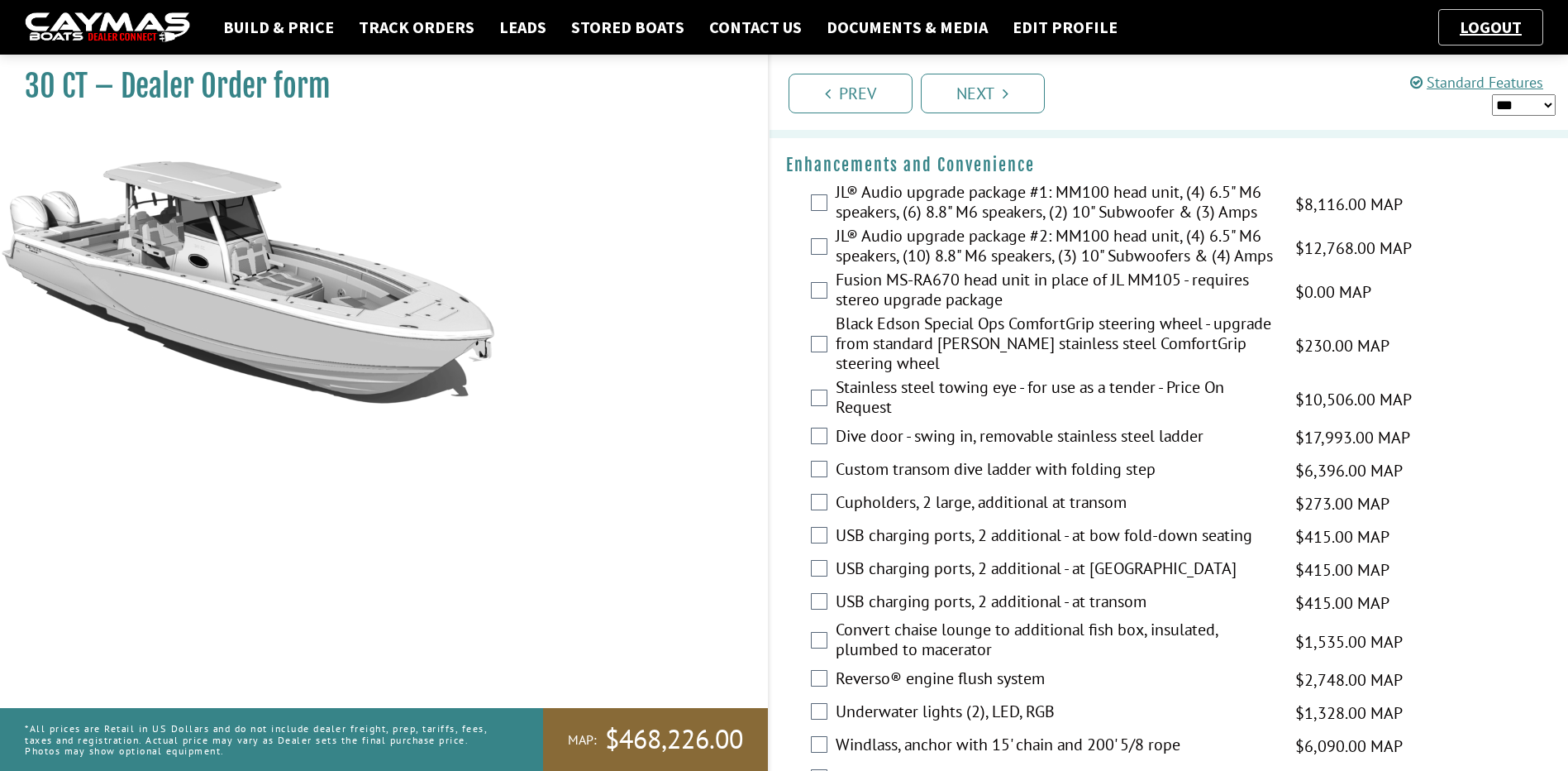
click at [1345, 295] on span "$0.00 MAP" at bounding box center [1333, 292] width 76 height 25
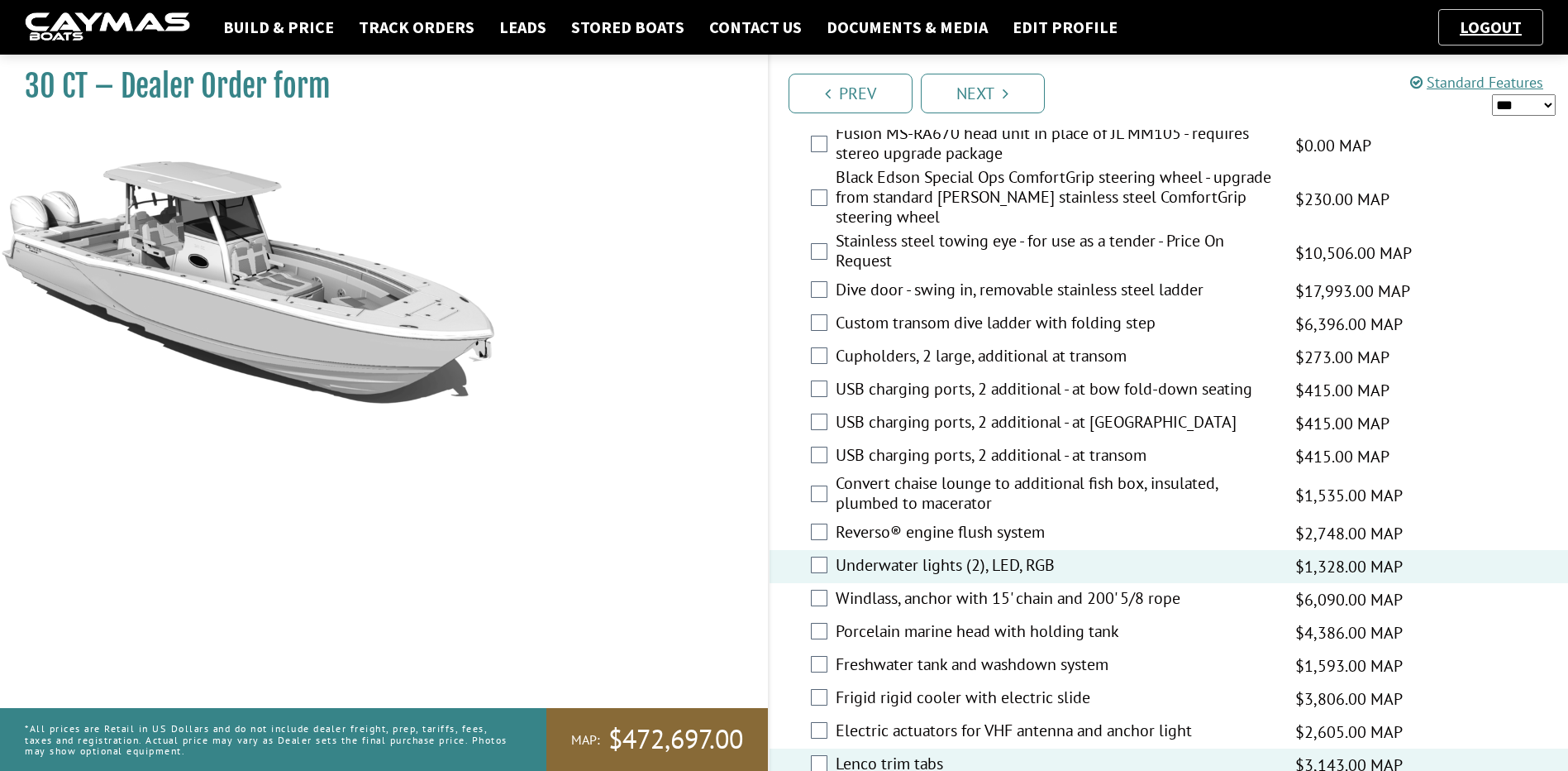
scroll to position [772, 0]
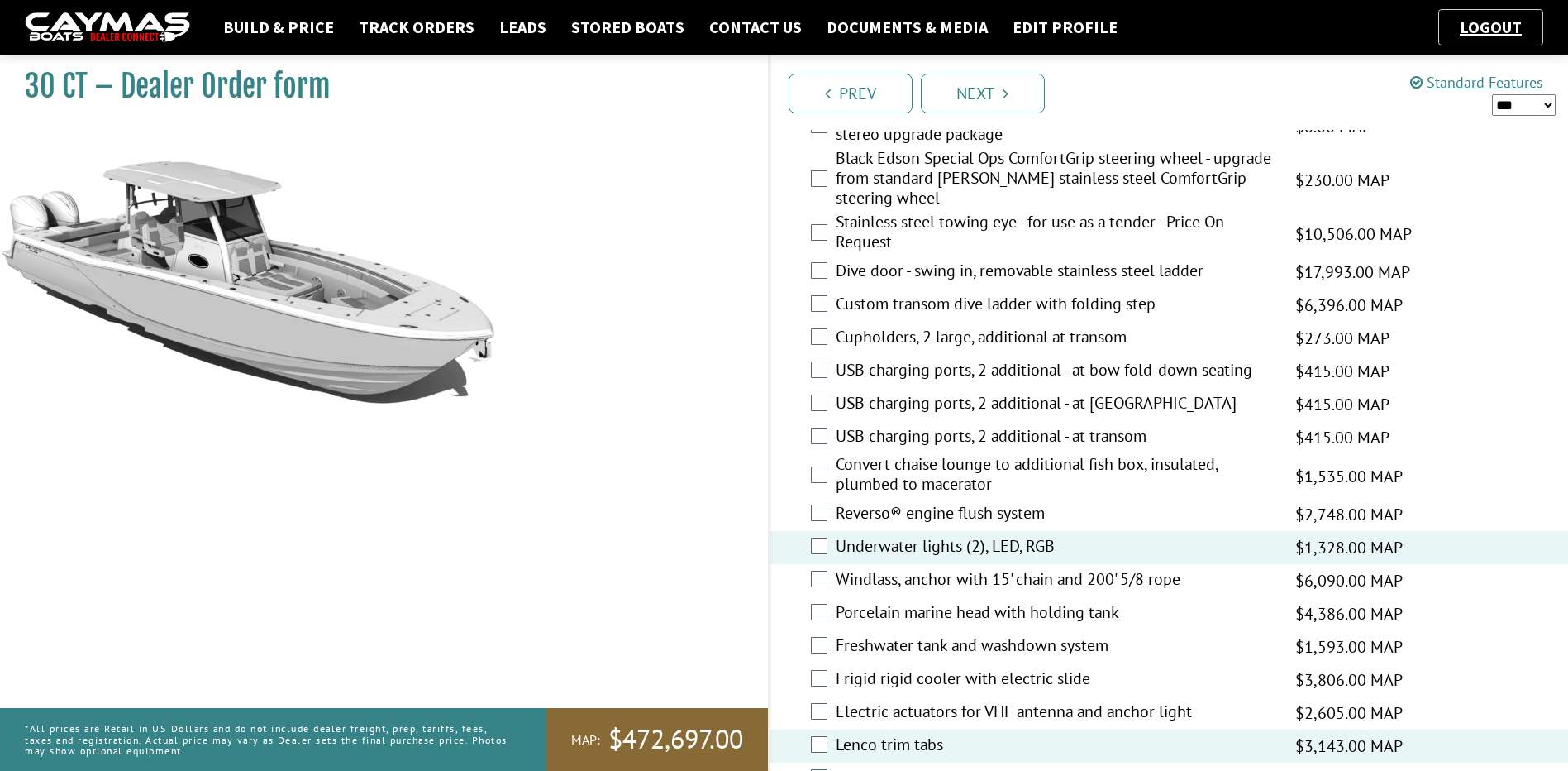
click at [950, 624] on label "Porcelain marine head with holding tank" at bounding box center [1055, 614] width 440 height 24
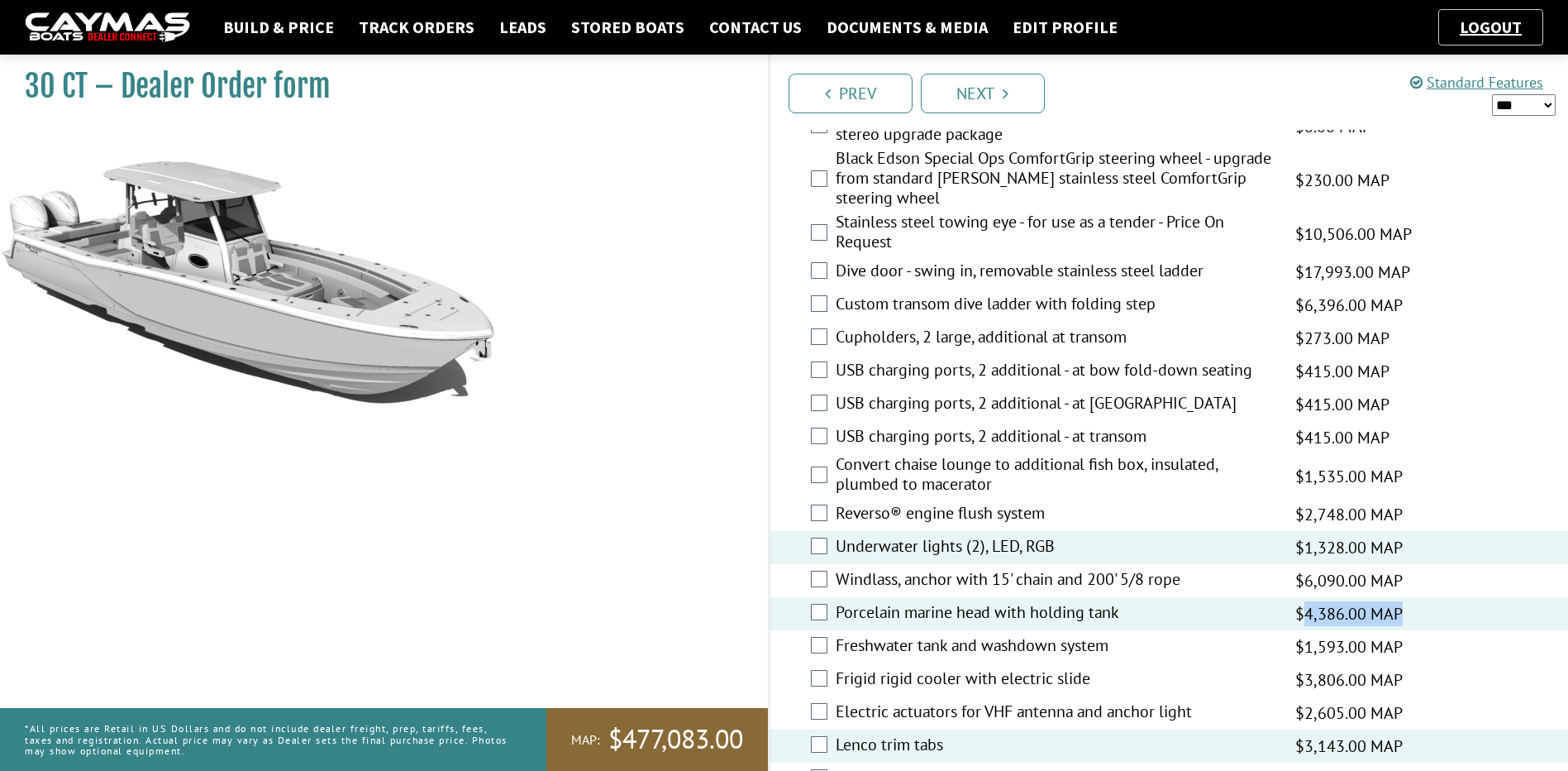
drag, startPoint x: 1306, startPoint y: 626, endPoint x: 1441, endPoint y: 630, distance: 135.1
click at [1441, 630] on div "Porcelain marine head with holding tank $4,386.00 MAP $4,386.00 MSRP $2,632.00 …" at bounding box center [1169, 613] width 799 height 33
drag, startPoint x: 1441, startPoint y: 630, endPoint x: 1466, endPoint y: 628, distance: 25.1
click at [1468, 628] on div "Porcelain marine head with holding tank $4,386.00 MAP $4,386.00 MSRP $2,632.00 …" at bounding box center [1169, 613] width 799 height 33
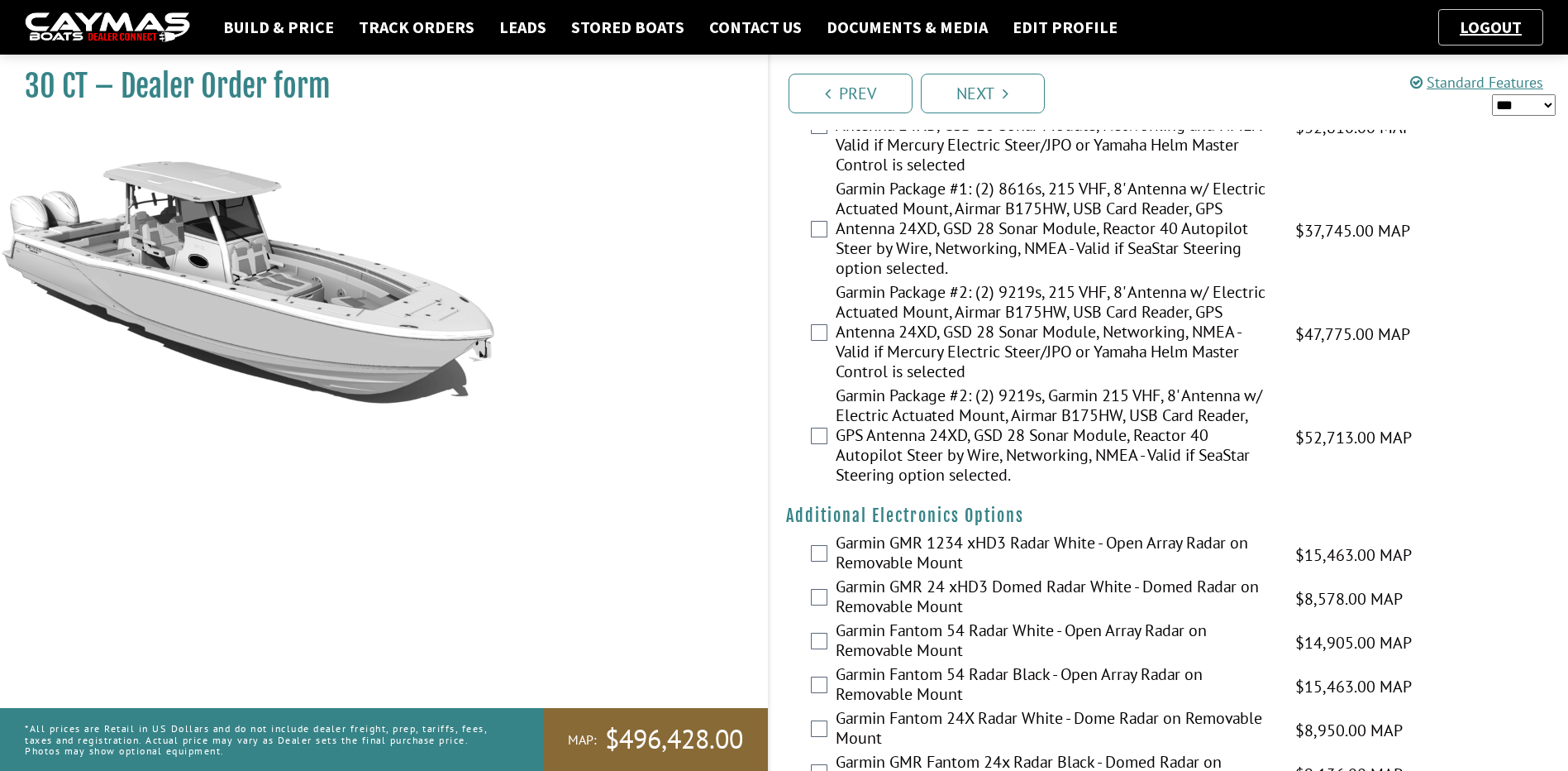
scroll to position [2702, 0]
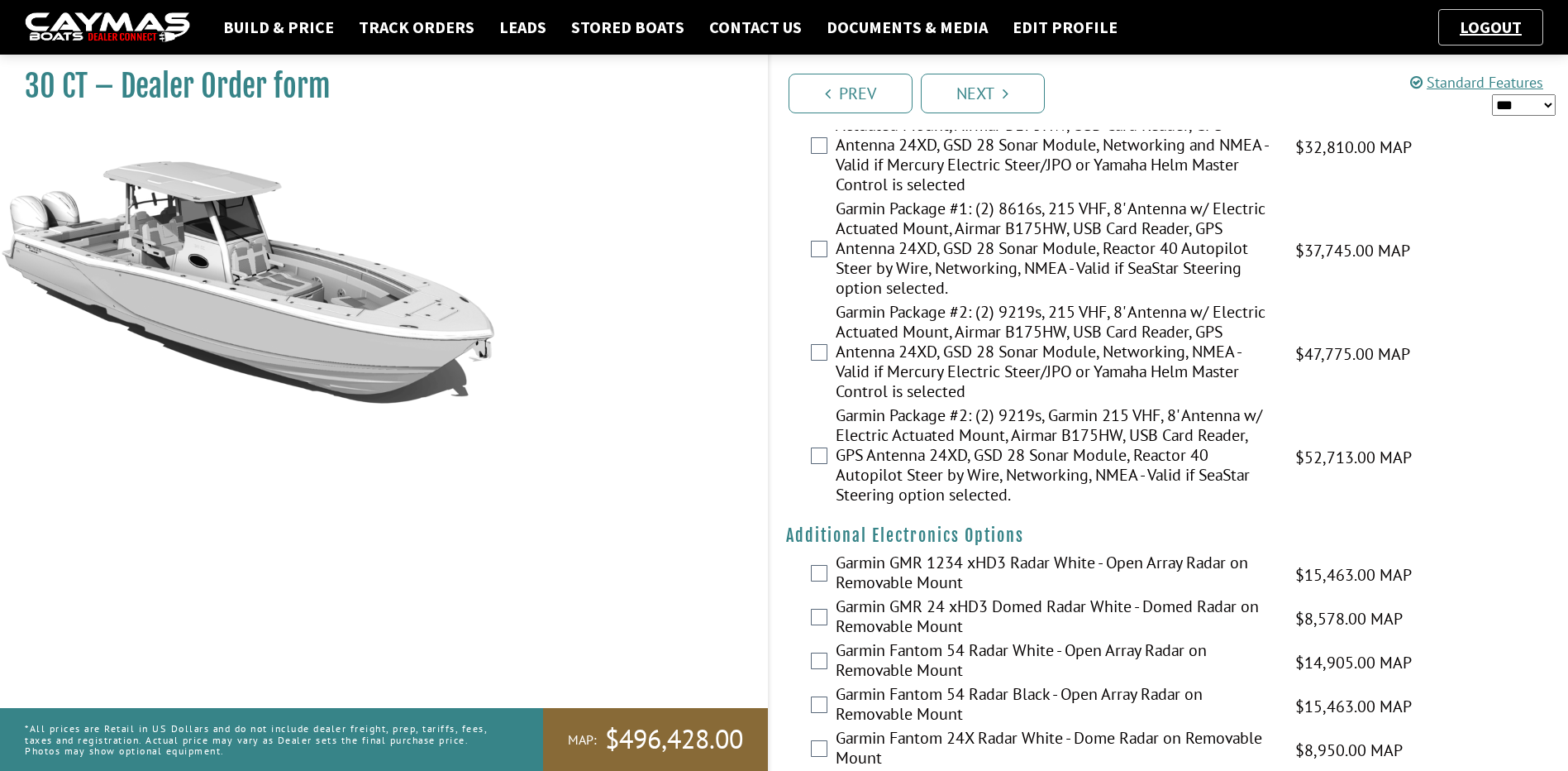
click at [824, 156] on div "Garmin Package #1: (2) 8616s, 215 VHF, 8' Antenna w/ Electric Actuated Mount, A…" at bounding box center [1169, 147] width 799 height 103
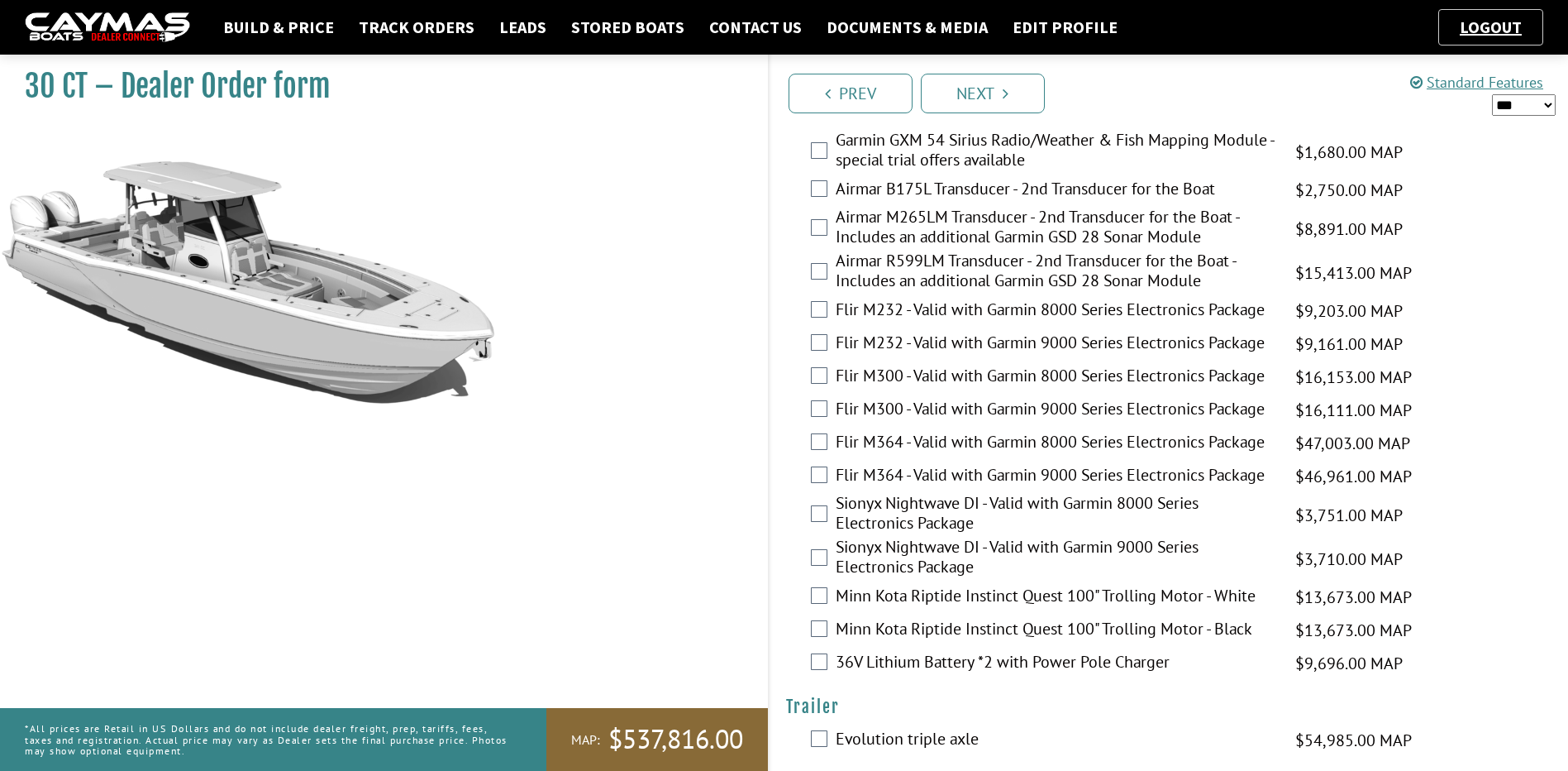
scroll to position [3449, 0]
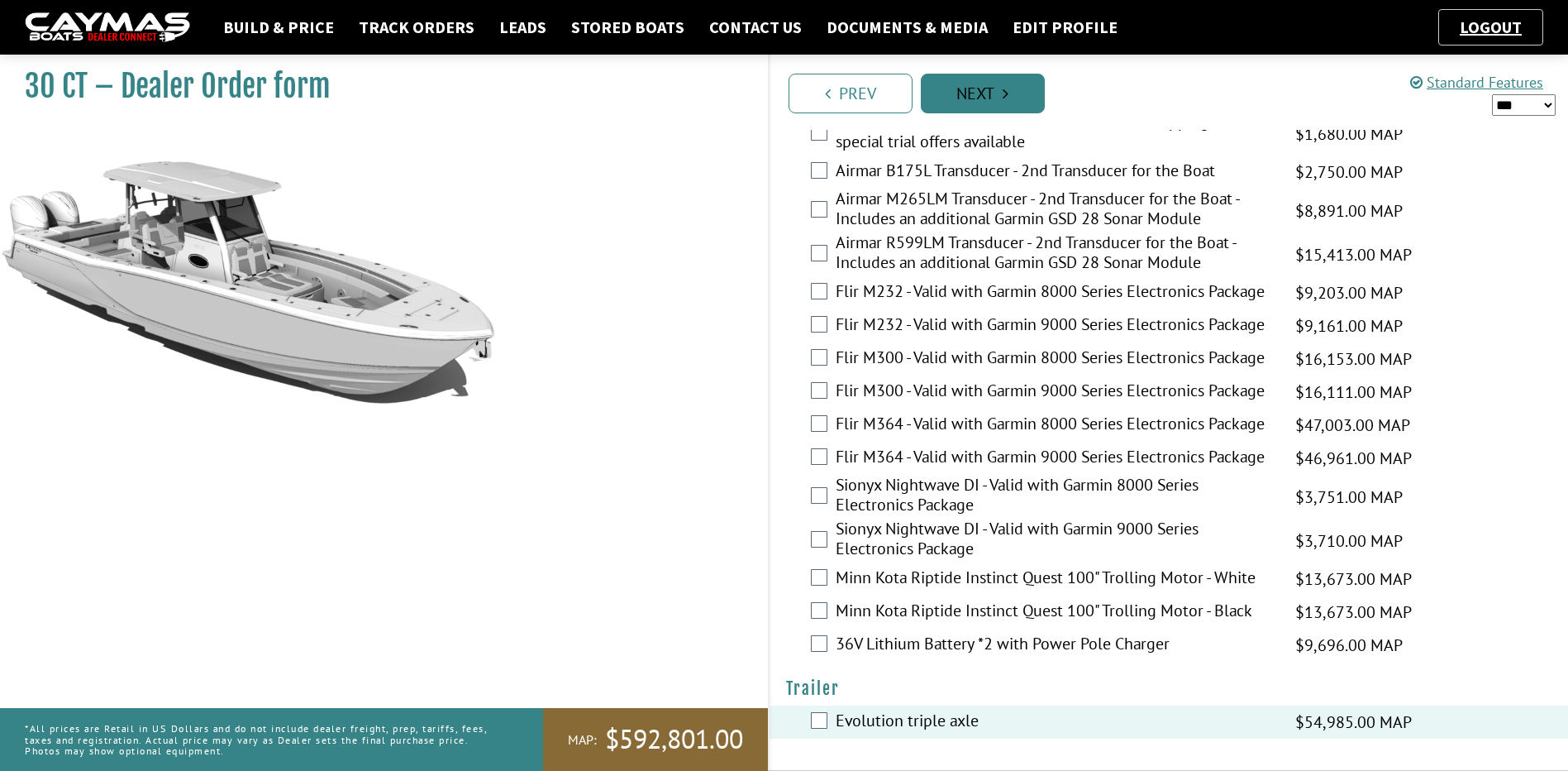
click at [1004, 84] on link "Next" at bounding box center [983, 93] width 124 height 40
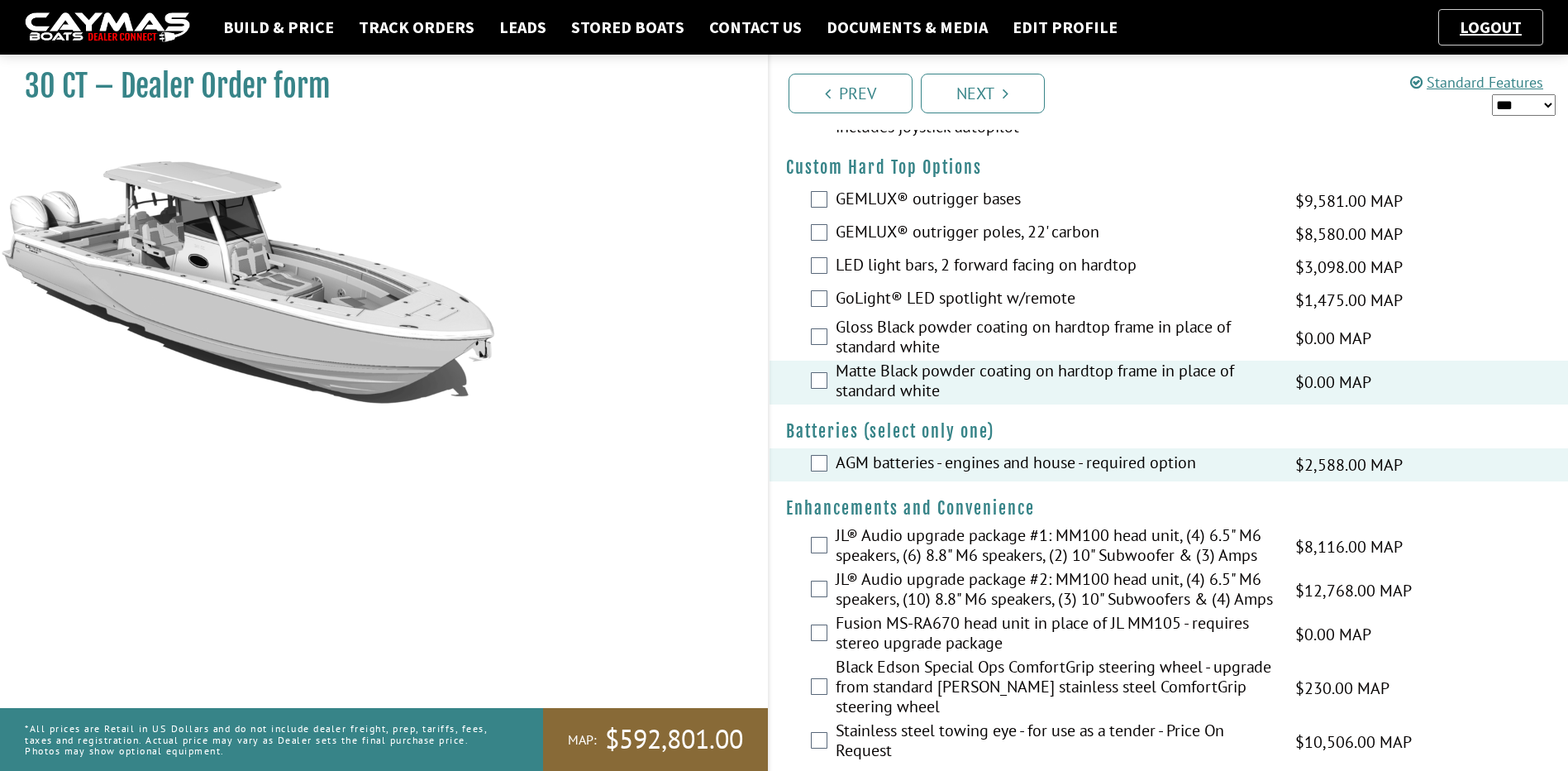
scroll to position [58, 0]
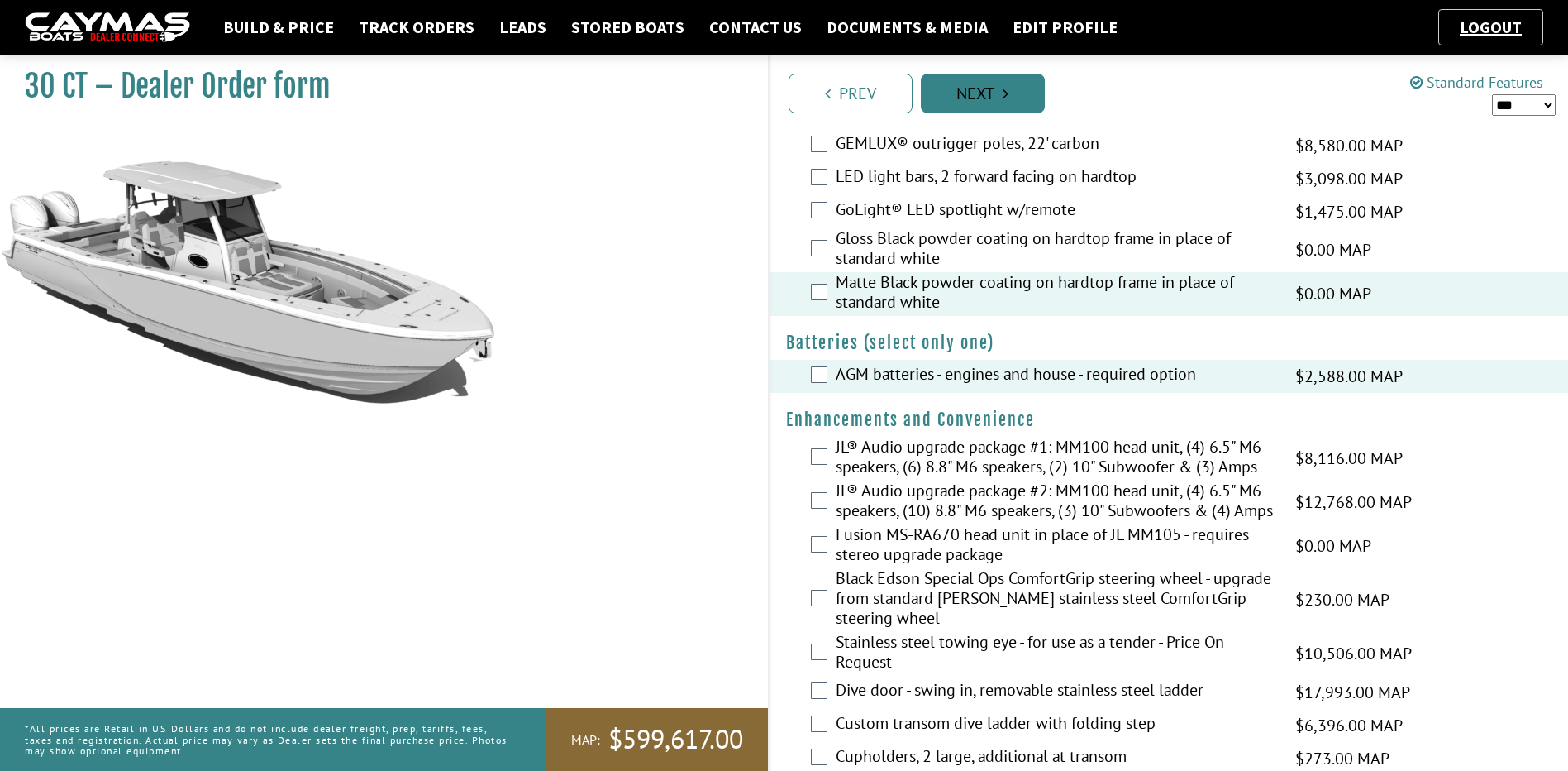
click at [987, 100] on link "Next" at bounding box center [983, 93] width 124 height 40
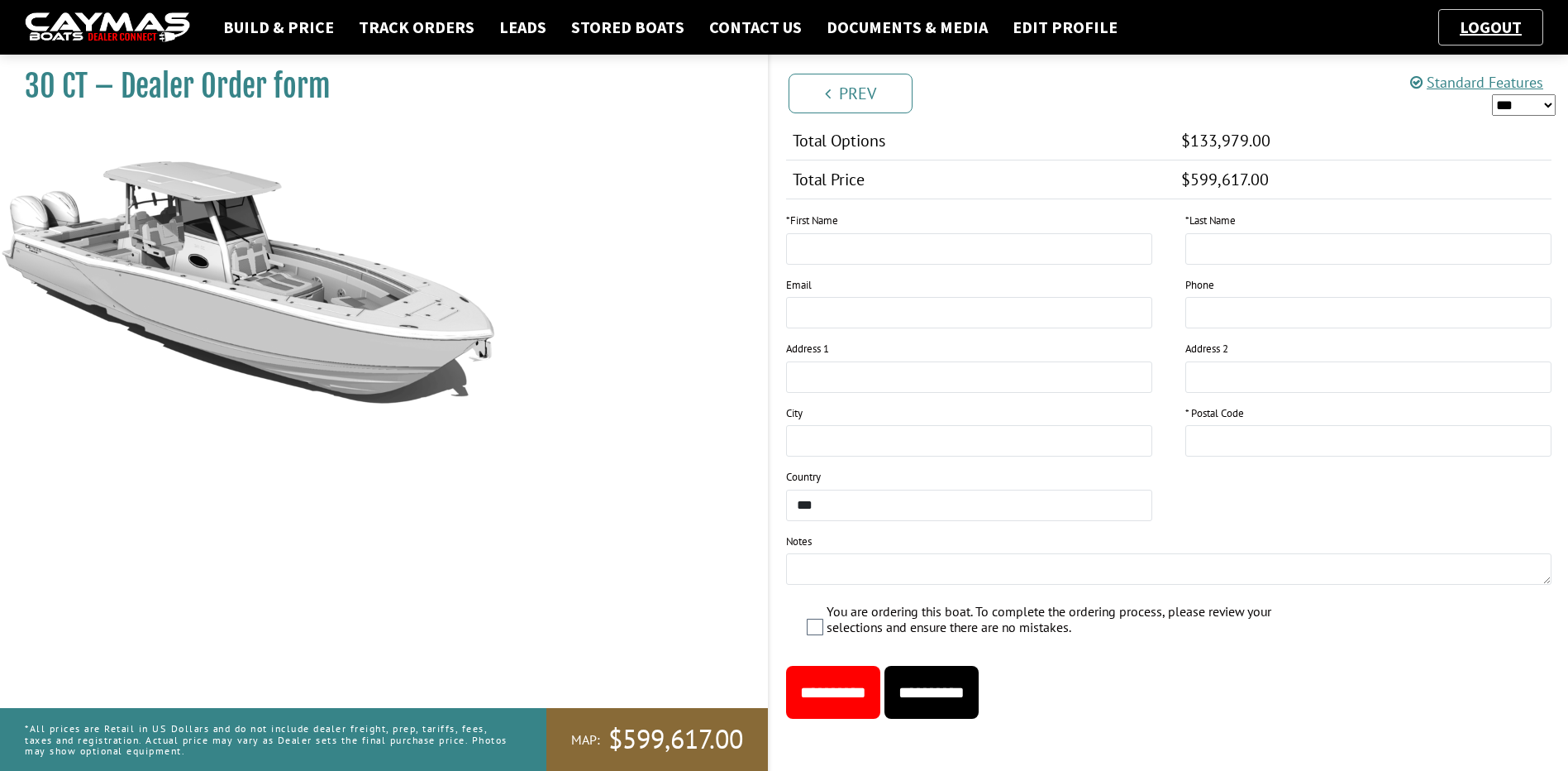
scroll to position [1090, 0]
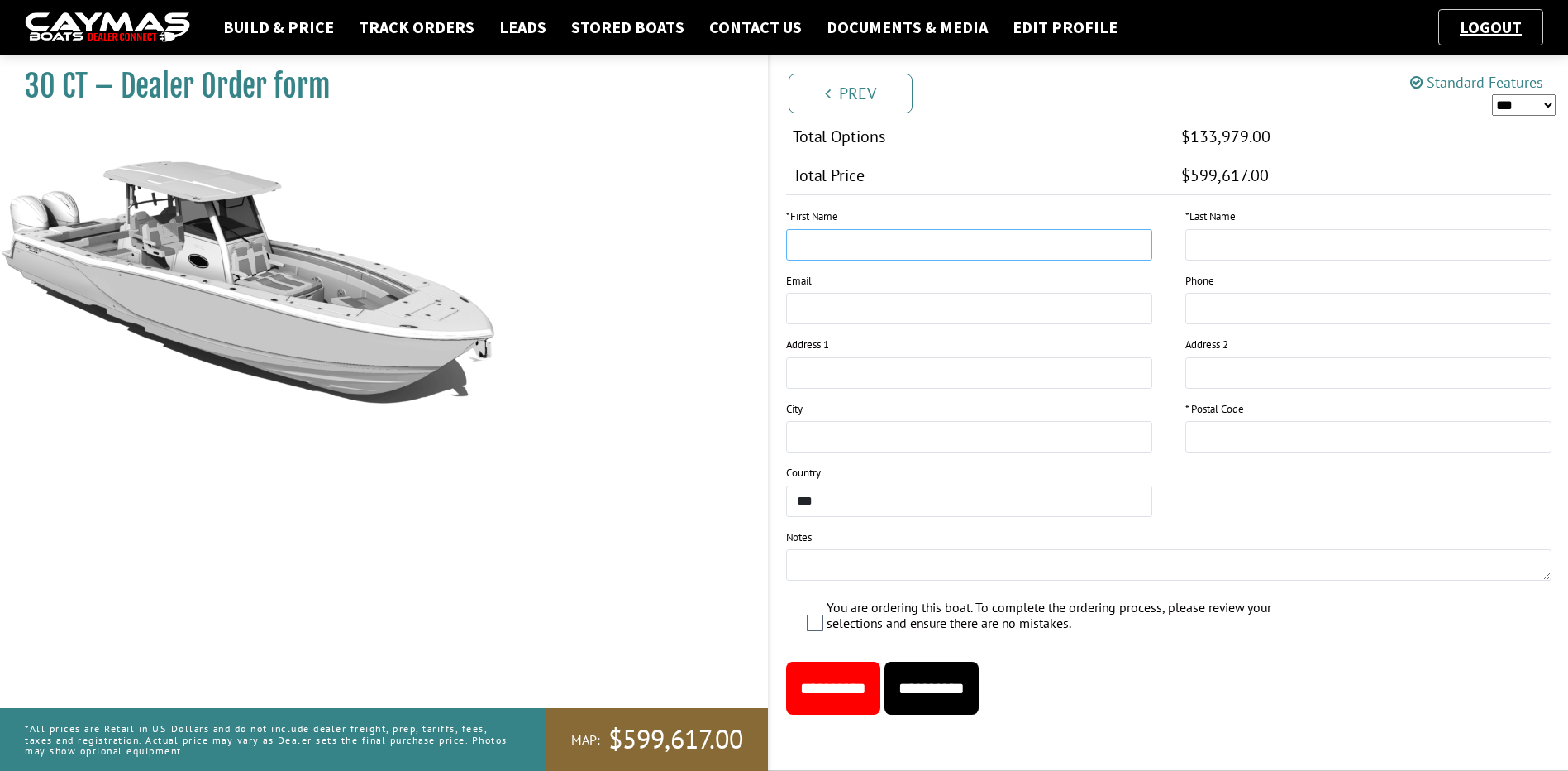
click at [1024, 254] on input "text" at bounding box center [969, 245] width 366 height 31
click at [1294, 577] on textarea at bounding box center [1169, 565] width 766 height 31
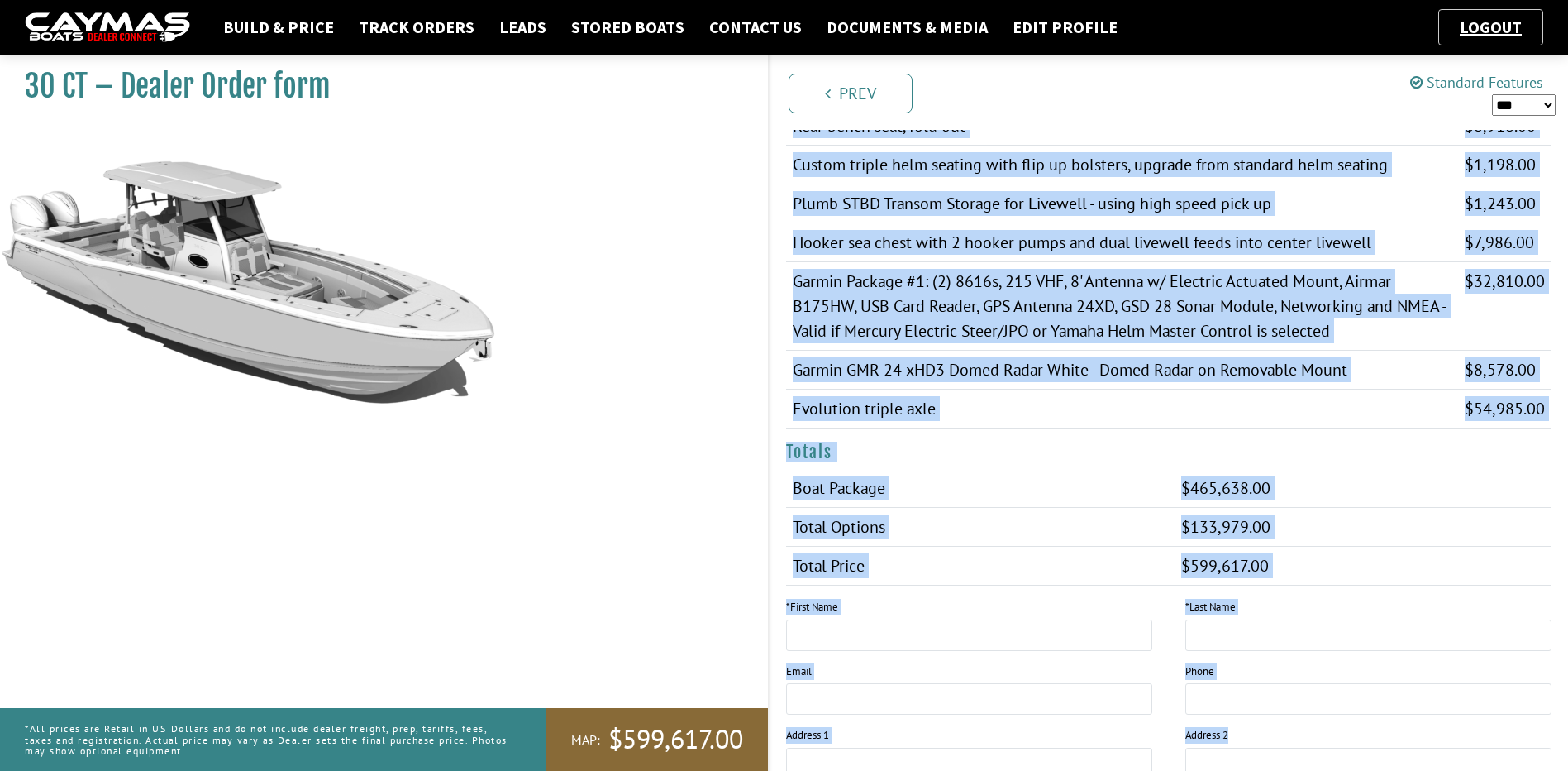
scroll to position [719, 0]
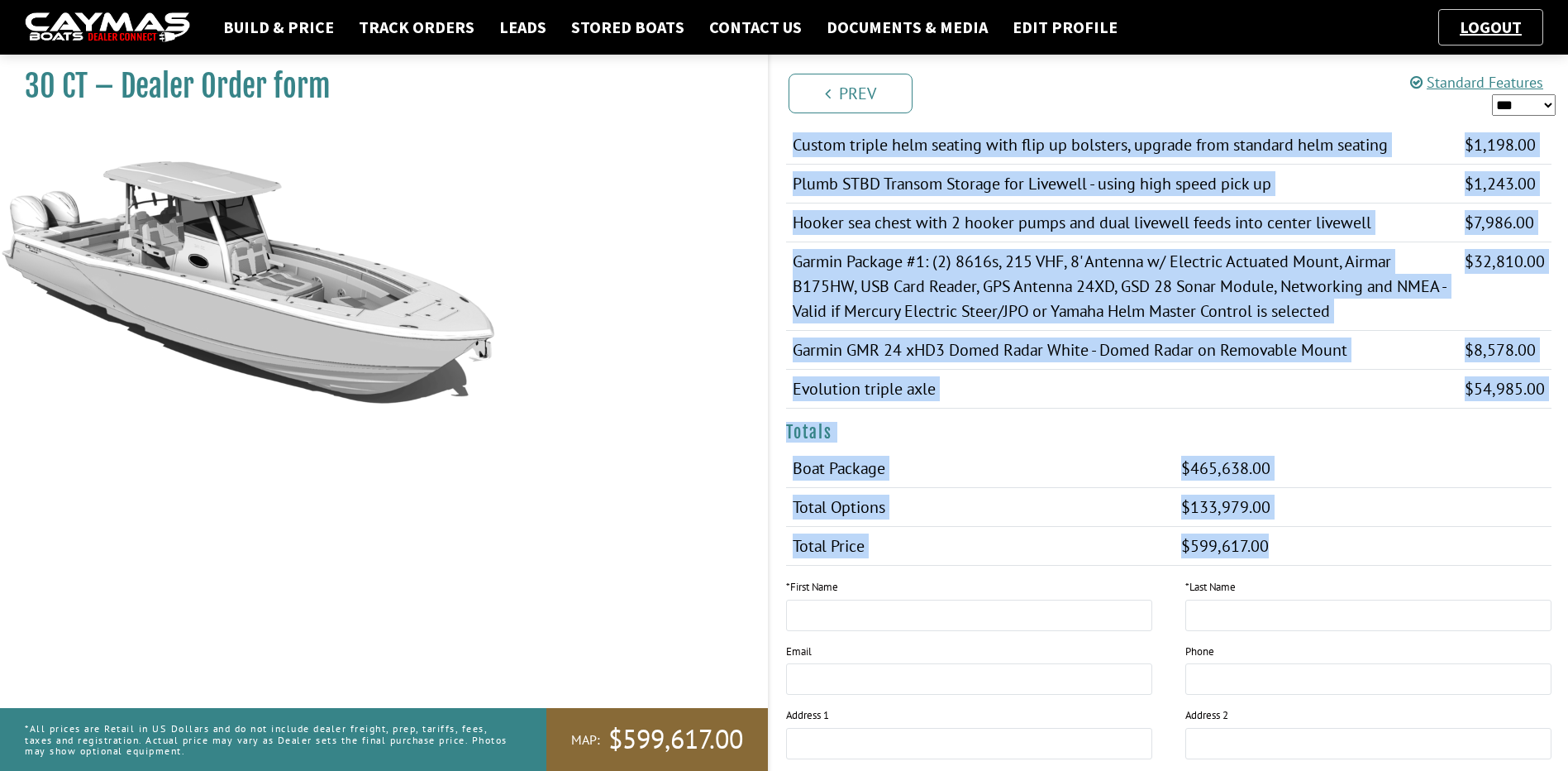
drag, startPoint x: 787, startPoint y: 314, endPoint x: 1295, endPoint y: 550, distance: 560.1
click at [1295, 550] on div "Model 30 CT Engine Mercury® Twin 300 Verado Black $465,638.00 $302,665.00 $465,…" at bounding box center [1169, 84] width 799 height 991
drag, startPoint x: 1295, startPoint y: 550, endPoint x: 1230, endPoint y: 467, distance: 105.4
